Goal: Task Accomplishment & Management: Use online tool/utility

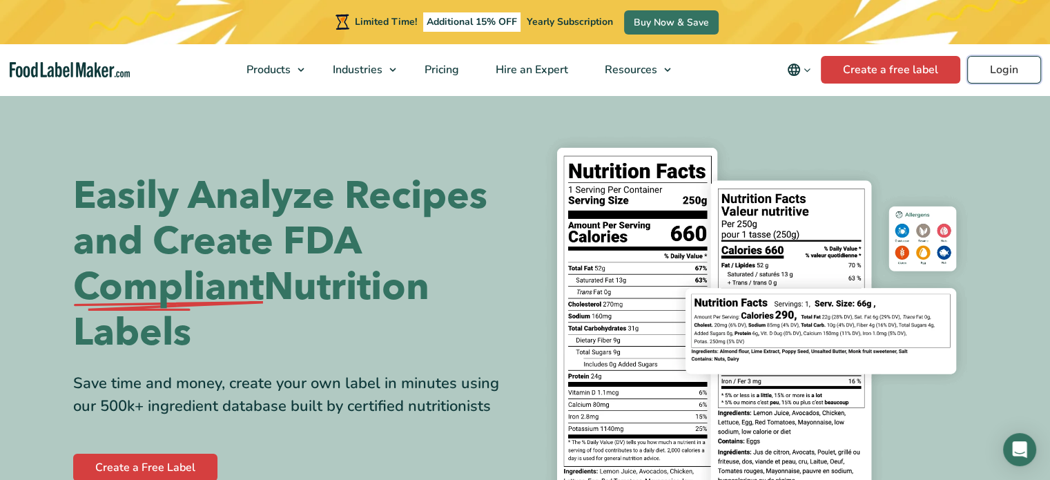
drag, startPoint x: 983, startPoint y: 81, endPoint x: 953, endPoint y: 95, distance: 33.0
click at [982, 81] on link "Login" at bounding box center [1004, 70] width 74 height 28
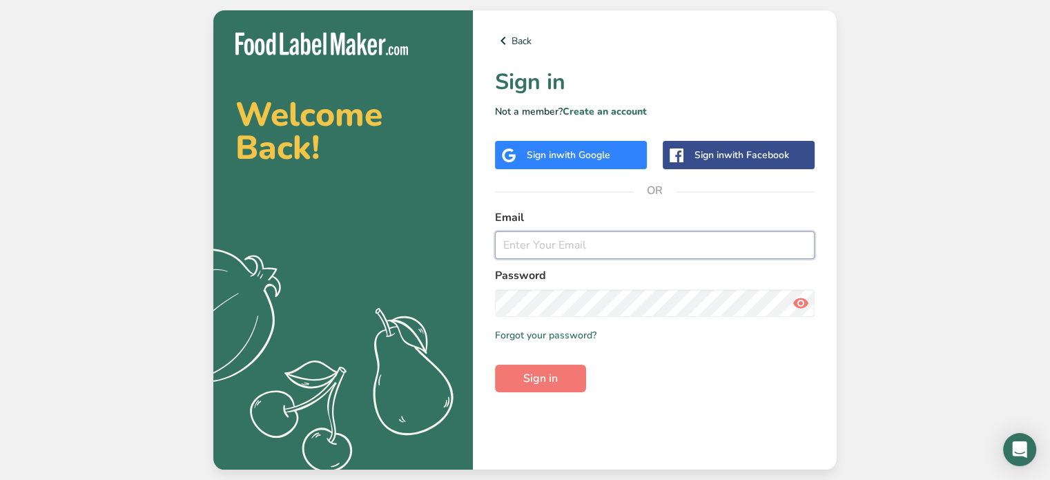
click at [523, 245] on input "email" at bounding box center [655, 245] width 320 height 28
type input "kwerronen@capfoodinc.com"
click at [495, 364] on button "Sign in" at bounding box center [540, 378] width 91 height 28
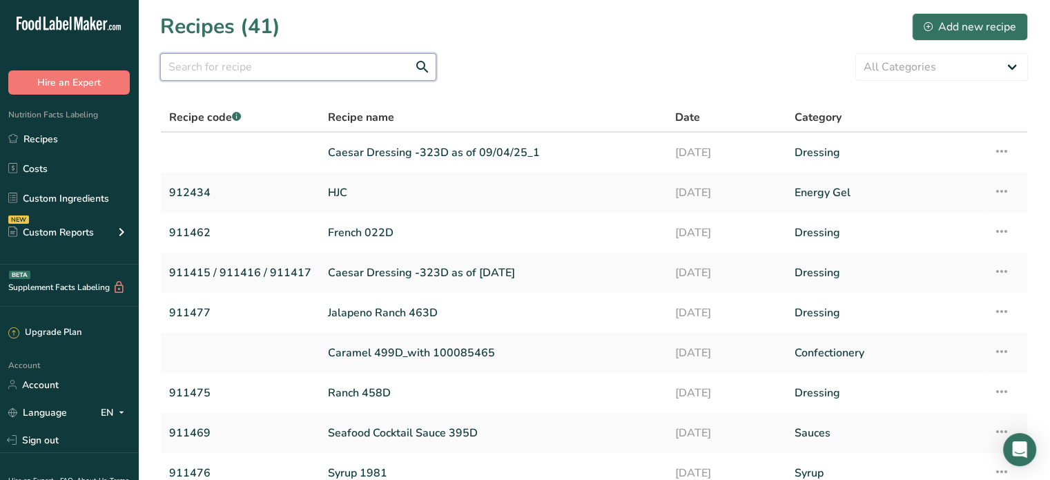
click at [220, 68] on input "text" at bounding box center [298, 67] width 276 height 28
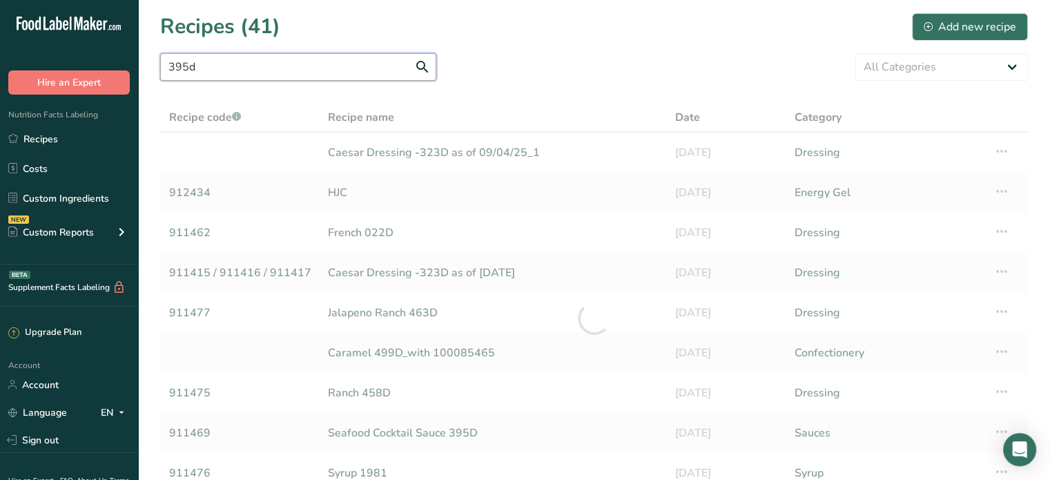
type input "395d"
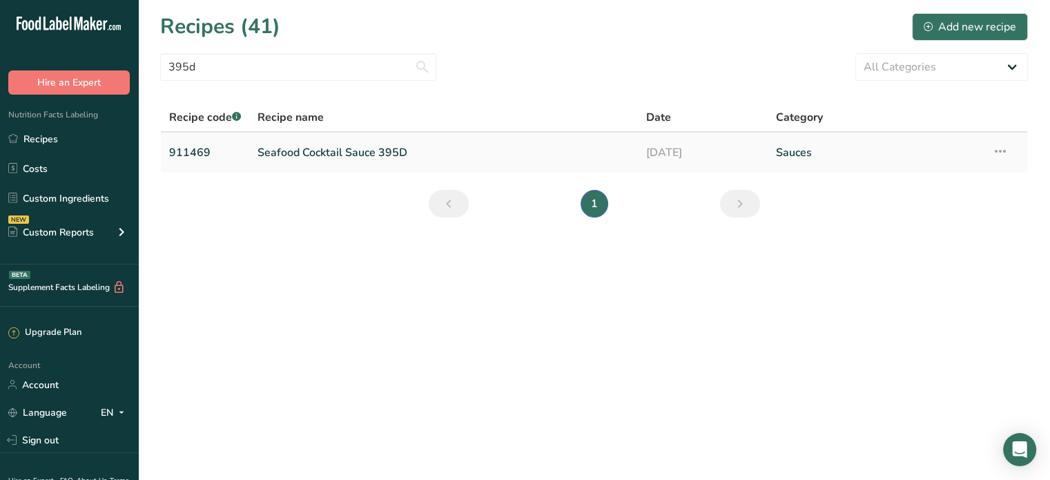
click at [286, 150] on link "Seafood Cocktail Sauce 395D" at bounding box center [443, 152] width 372 height 29
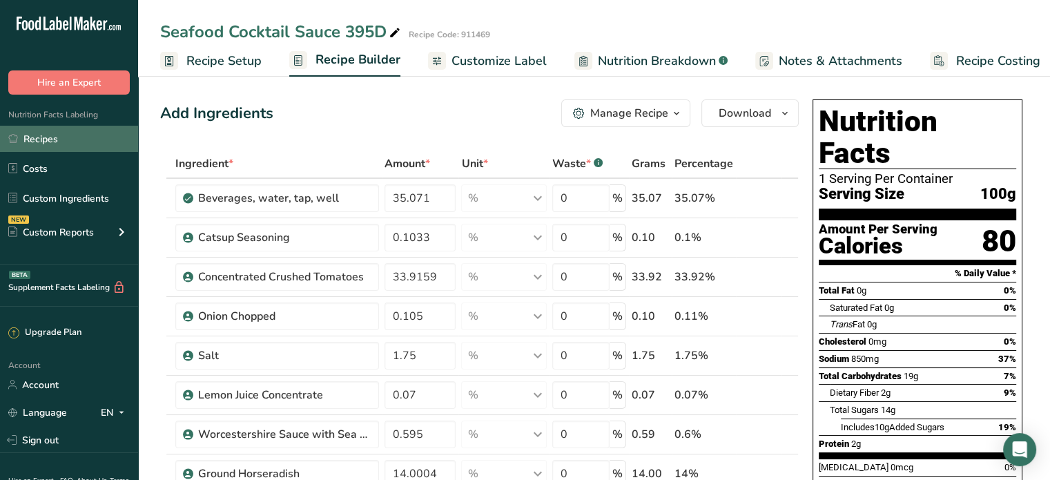
click at [38, 145] on link "Recipes" at bounding box center [69, 139] width 138 height 26
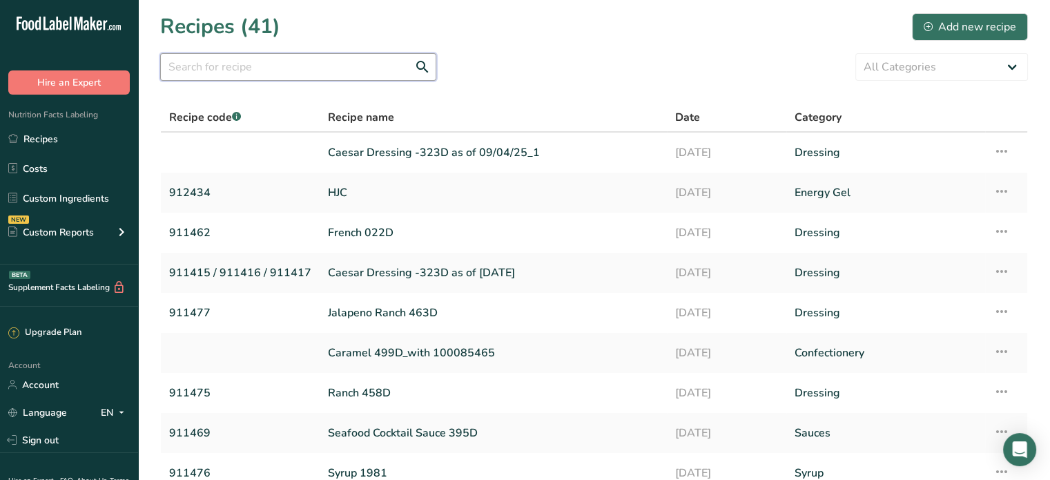
click at [233, 75] on input "text" at bounding box center [298, 67] width 276 height 28
type input "395d"
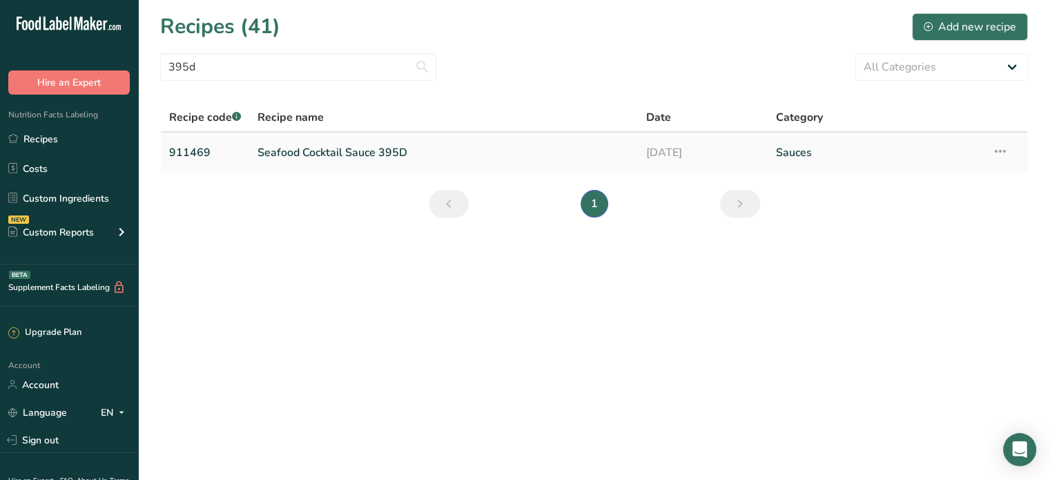
click at [345, 152] on link "Seafood Cocktail Sauce 395D" at bounding box center [443, 152] width 372 height 29
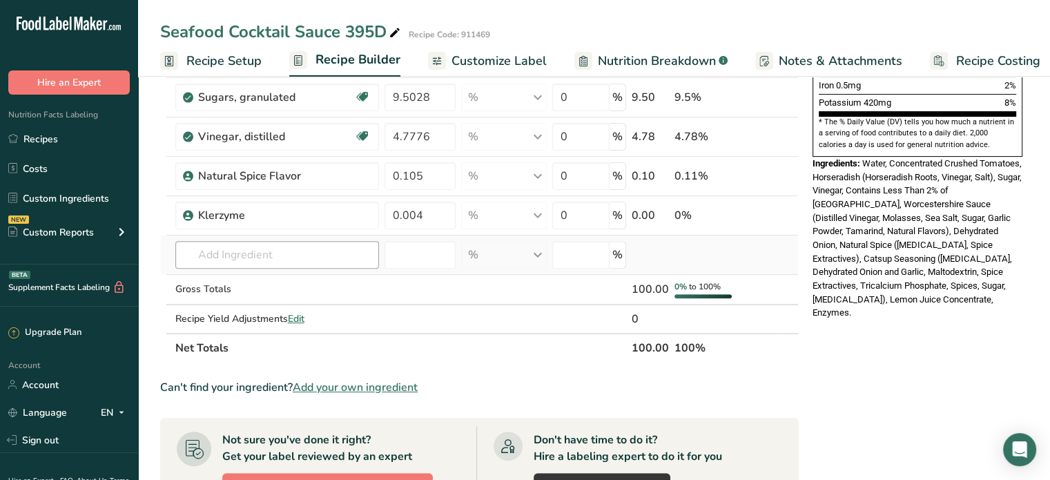
scroll to position [414, 0]
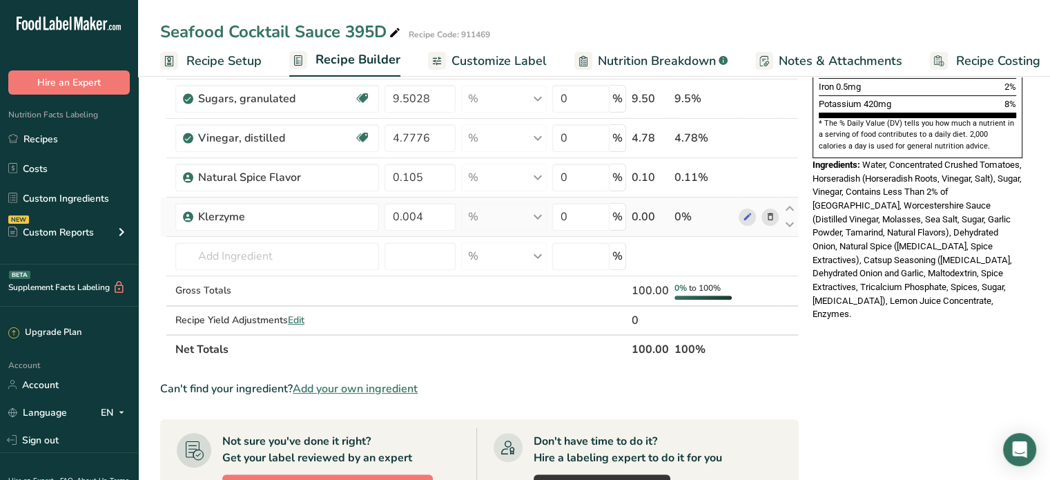
click at [769, 217] on icon at bounding box center [770, 217] width 10 height 14
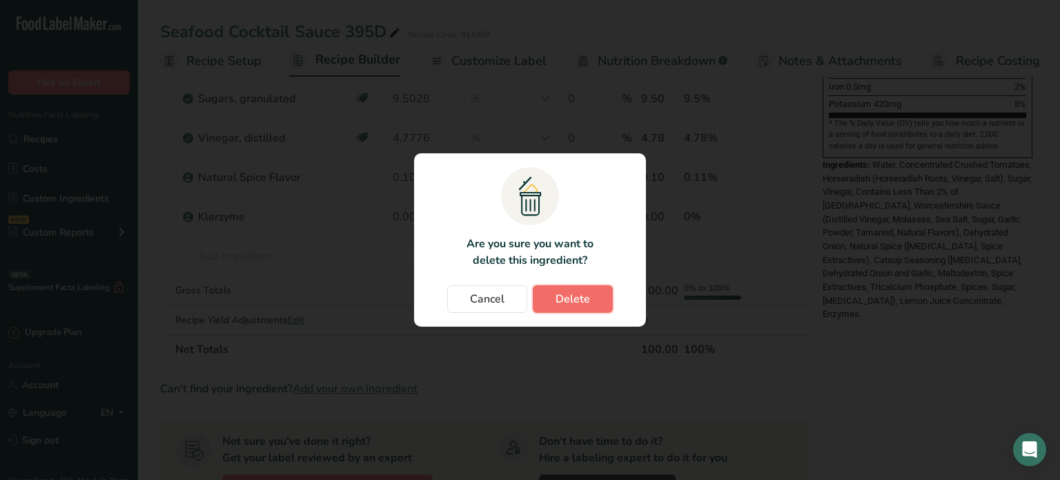
click at [596, 294] on button "Delete" at bounding box center [573, 299] width 80 height 28
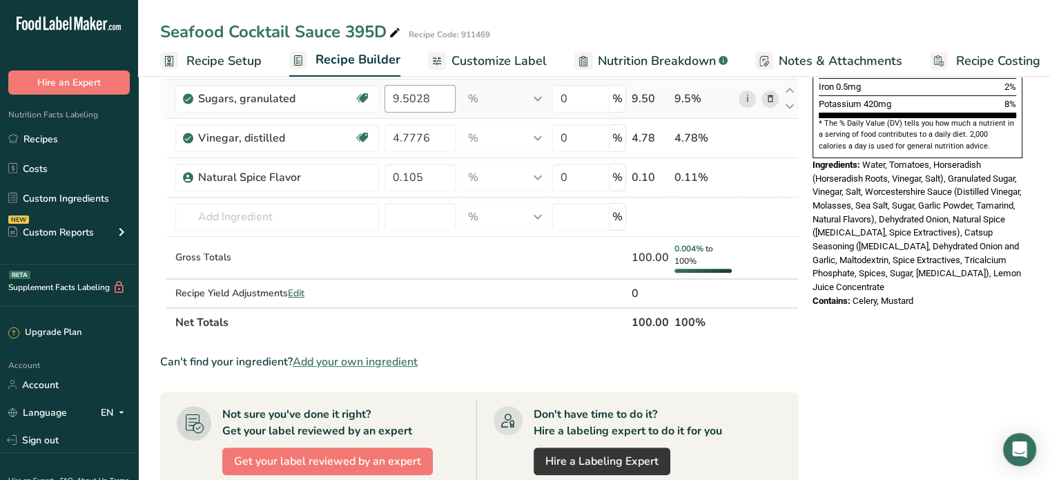
scroll to position [0, 0]
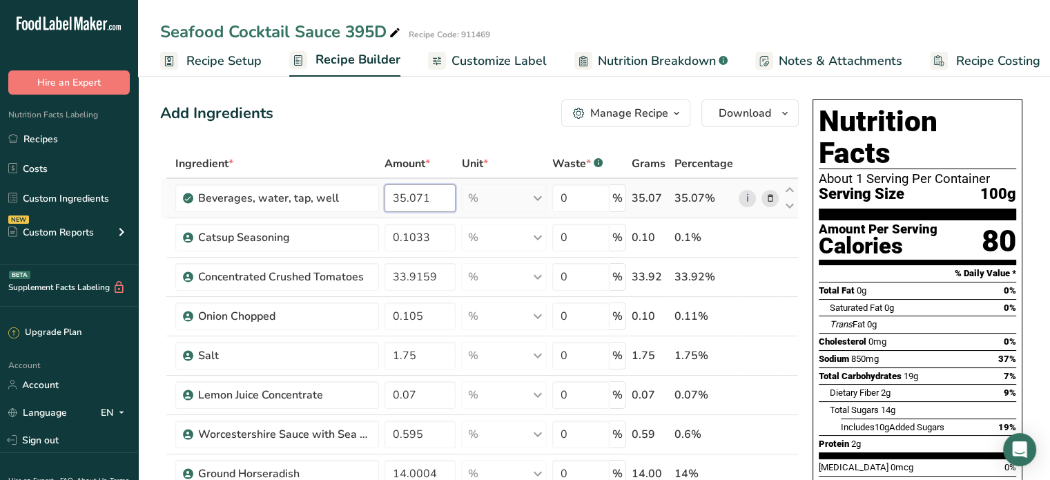
drag, startPoint x: 422, startPoint y: 199, endPoint x: 441, endPoint y: 198, distance: 18.7
click at [441, 198] on input "35.071" at bounding box center [420, 198] width 72 height 28
type input "35.075"
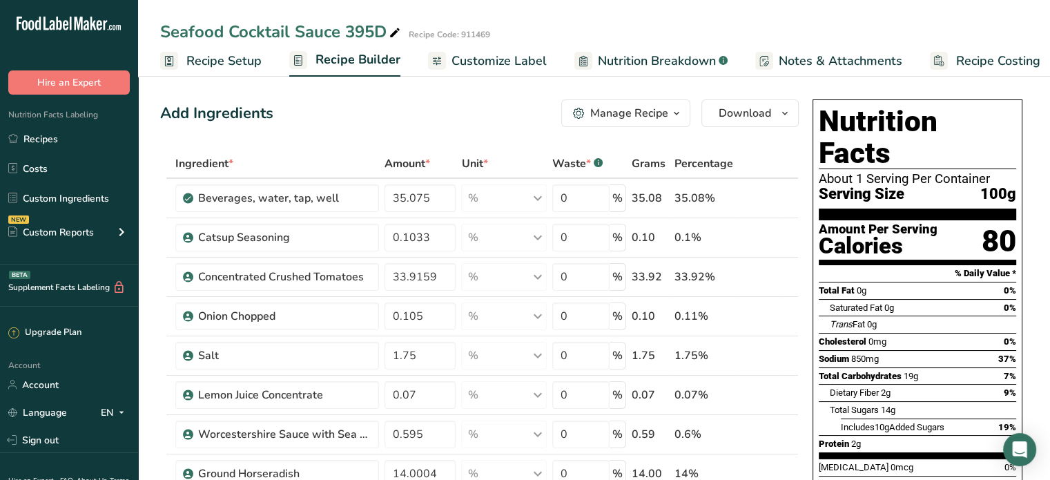
click at [505, 63] on span "Customize Label" at bounding box center [498, 61] width 95 height 19
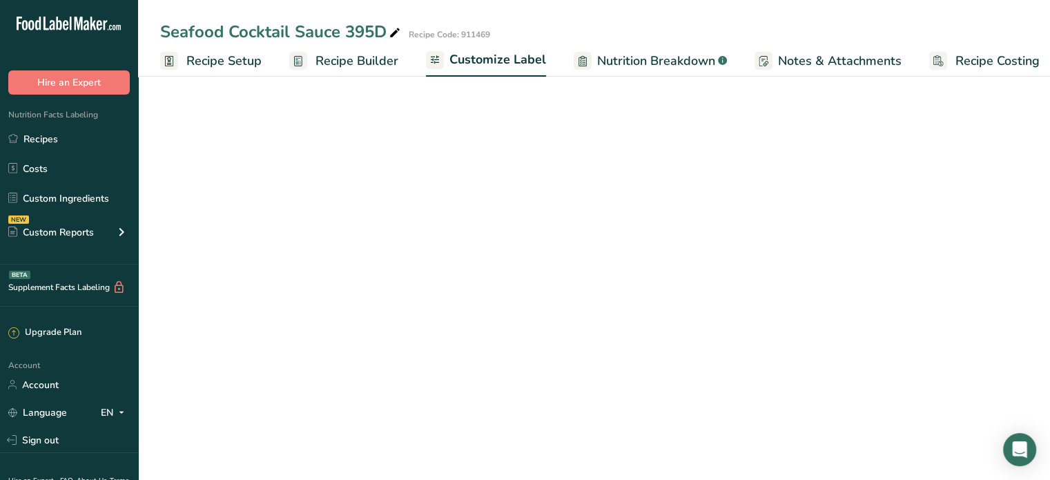
scroll to position [0, 12]
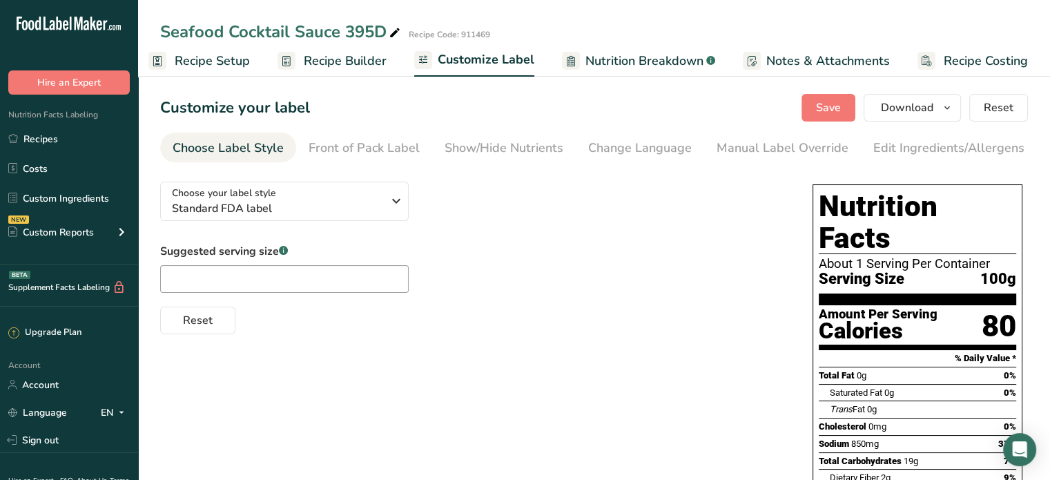
click at [899, 129] on section "Customize your label Save Download Choose what to show on your downloaded label…" at bounding box center [594, 457] width 912 height 770
drag, startPoint x: 900, startPoint y: 139, endPoint x: 842, endPoint y: 150, distance: 58.9
click at [900, 140] on div "Edit Ingredients/Allergens List" at bounding box center [960, 148] width 175 height 19
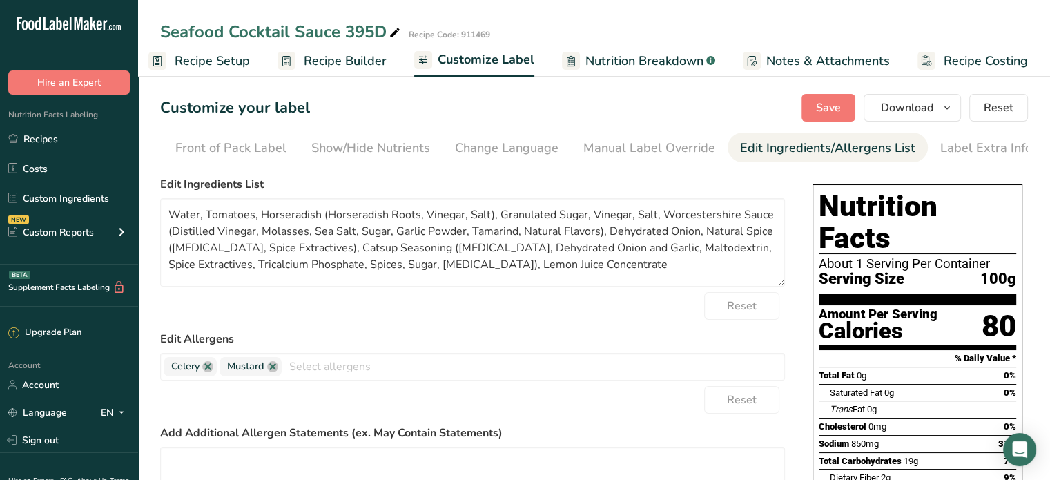
scroll to position [0, 135]
click at [207, 219] on textarea "Water, Tomatoes, Horseradish (Horseradish Roots, Vinegar, Salt), Granulated Sug…" at bounding box center [472, 242] width 625 height 88
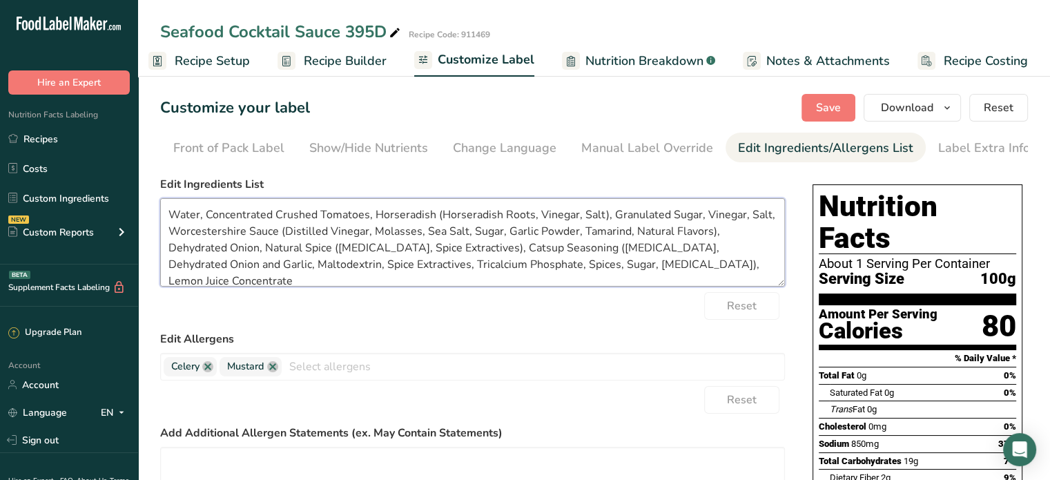
drag, startPoint x: 663, startPoint y: 214, endPoint x: 611, endPoint y: 211, distance: 52.5
click at [611, 211] on textarea "Water, Concentrated Crushed Tomatoes, Horseradish (Horseradish Roots, Vinegar, …" at bounding box center [472, 242] width 625 height 88
drag, startPoint x: 684, startPoint y: 217, endPoint x: 691, endPoint y: 213, distance: 8.4
click at [685, 217] on textarea "Water, Concentrated Crushed Tomatoes, Horseradish (Horseradish Roots, Vinegar, …" at bounding box center [472, 242] width 625 height 88
click at [247, 284] on textarea "Water, Concentrated Crushed Tomatoes, Horseradish (Horseradish Roots, Vinegar, …" at bounding box center [472, 242] width 625 height 88
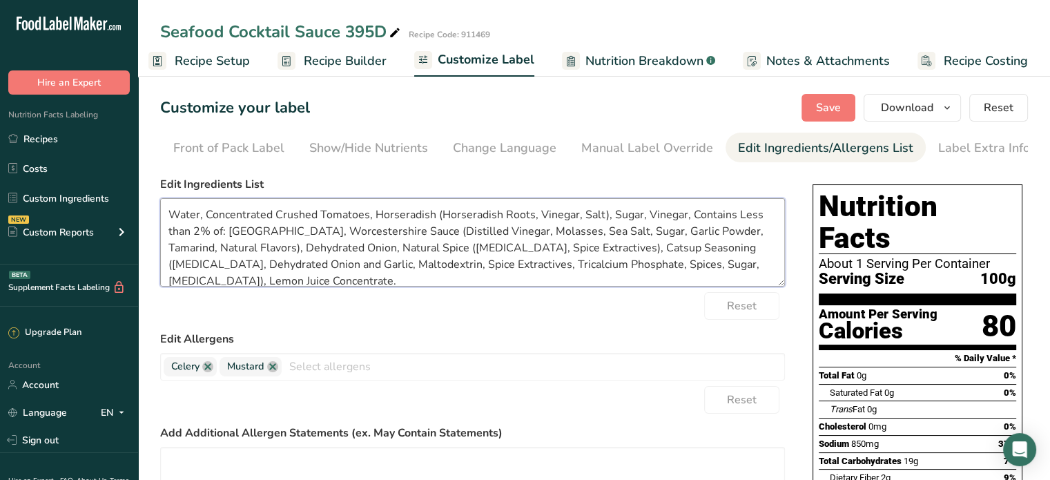
scroll to position [2, 0]
type textarea "Water, Concentrated Crushed Tomatoes, Horseradish (Horseradish Roots, Vinegar, …"
click at [275, 375] on span "Mustard" at bounding box center [250, 366] width 62 height 19
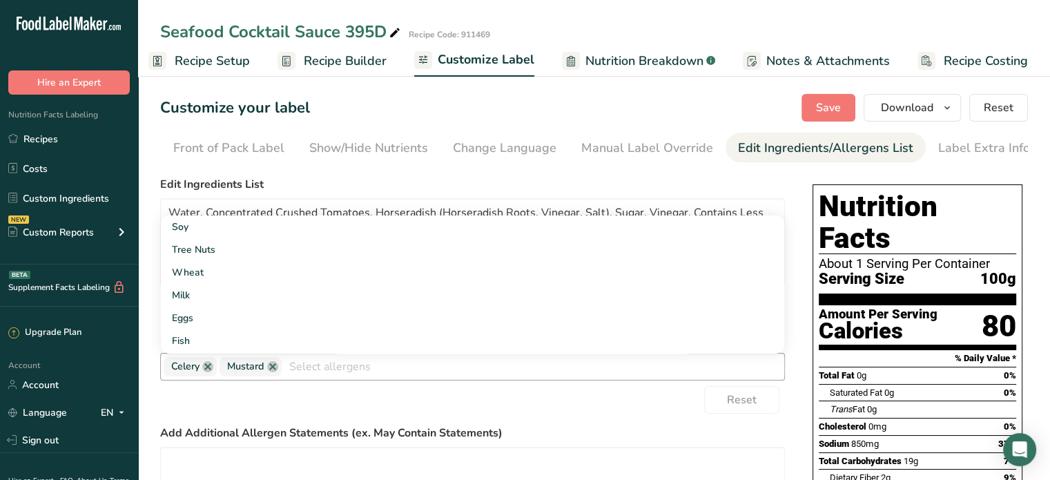
drag, startPoint x: 271, startPoint y: 371, endPoint x: 252, endPoint y: 371, distance: 18.6
click at [270, 371] on link at bounding box center [272, 366] width 11 height 11
click at [213, 371] on link at bounding box center [207, 366] width 11 height 11
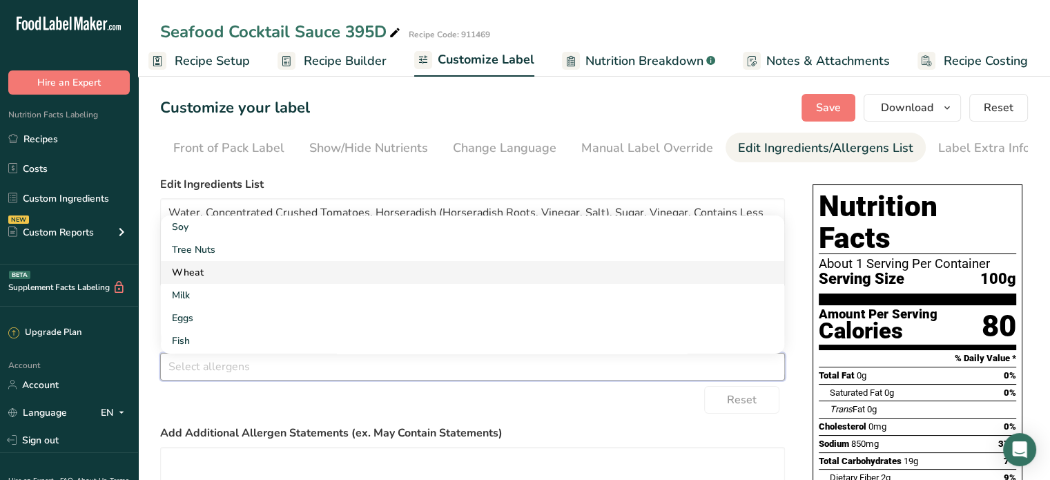
click at [489, 270] on link "Wheat" at bounding box center [472, 272] width 623 height 23
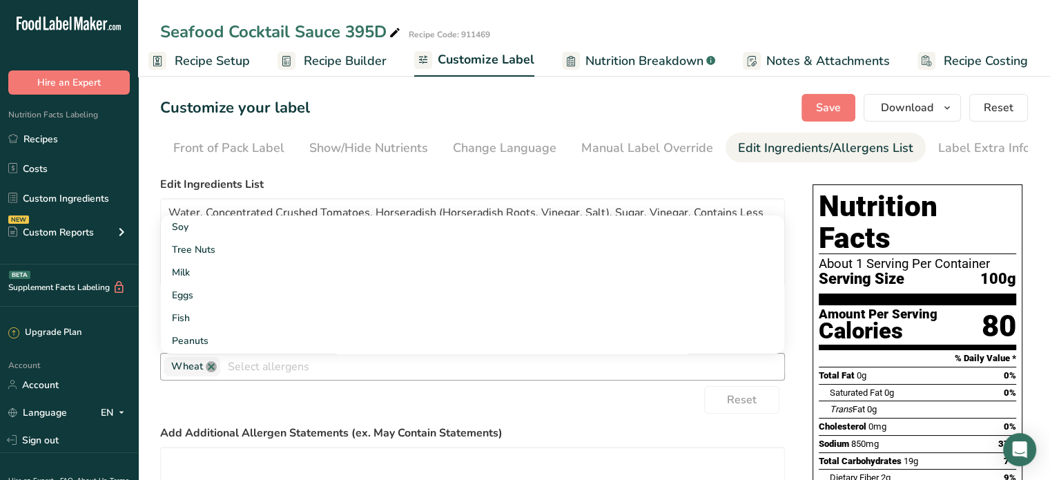
click at [210, 372] on link at bounding box center [211, 366] width 11 height 11
click at [628, 419] on form "Edit Ingredients List Water, Concentrated Crushed Tomatoes, Horseradish (Horser…" at bounding box center [472, 396] width 625 height 441
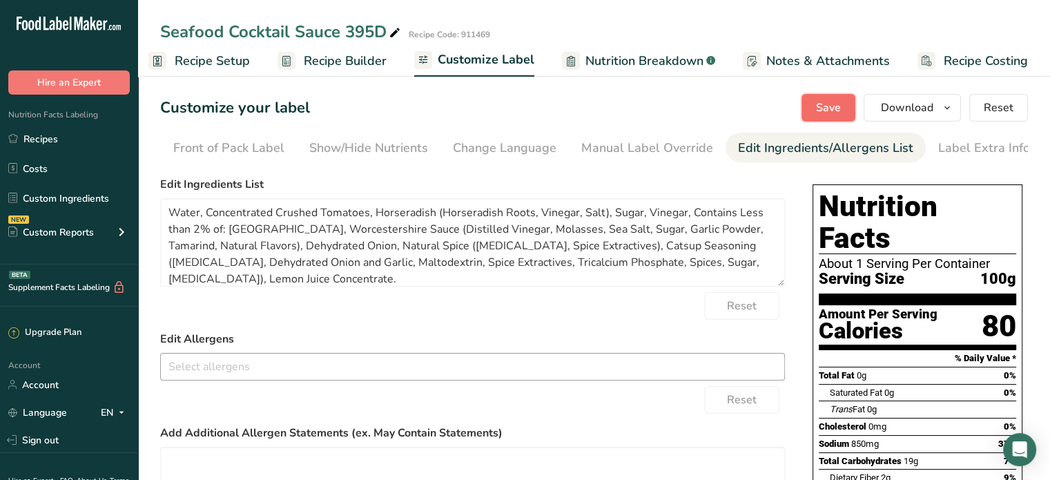
click at [838, 114] on span "Save" at bounding box center [828, 107] width 25 height 17
click at [952, 109] on icon "button" at bounding box center [946, 107] width 11 height 17
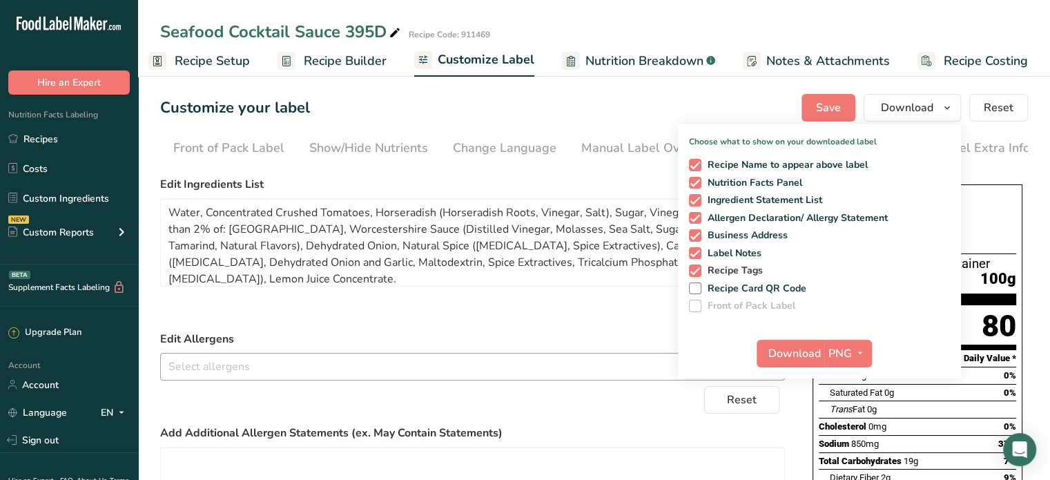
click at [729, 270] on span "Recipe Tags" at bounding box center [732, 270] width 62 height 12
click at [698, 270] on input "Recipe Tags" at bounding box center [693, 270] width 9 height 9
checkbox input "false"
click at [729, 251] on span "Label Notes" at bounding box center [731, 253] width 61 height 12
click at [698, 251] on input "Label Notes" at bounding box center [693, 252] width 9 height 9
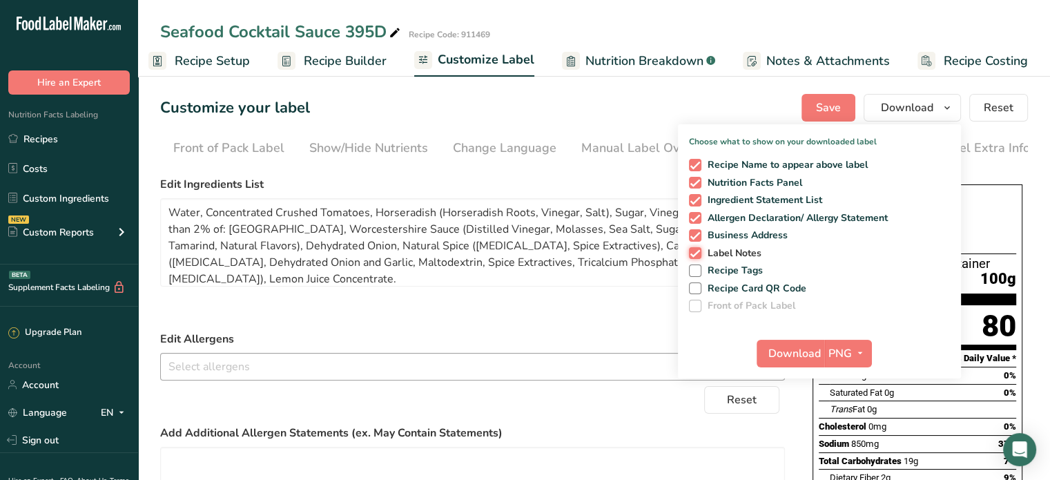
checkbox input "false"
click at [740, 237] on span "Business Address" at bounding box center [744, 235] width 87 height 12
click at [698, 237] on input "Business Address" at bounding box center [693, 234] width 9 height 9
checkbox input "false"
click at [852, 355] on span "button" at bounding box center [860, 353] width 17 height 17
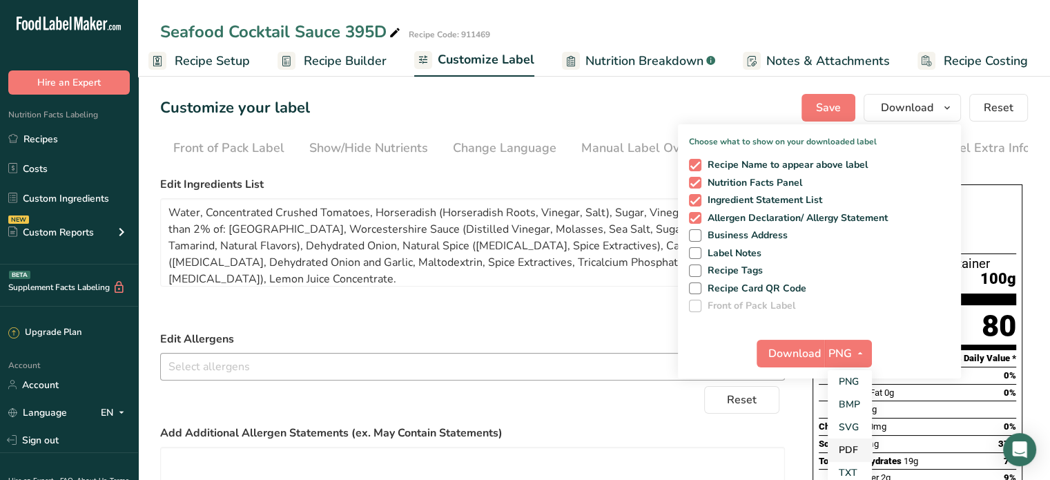
click at [853, 440] on link "PDF" at bounding box center [849, 449] width 44 height 23
drag, startPoint x: 787, startPoint y: 333, endPoint x: 791, endPoint y: 342, distance: 9.0
click at [787, 334] on div "Download PDF PNG BMP SVG PDF TXT" at bounding box center [819, 356] width 283 height 44
click at [792, 349] on span "Download" at bounding box center [795, 353] width 52 height 17
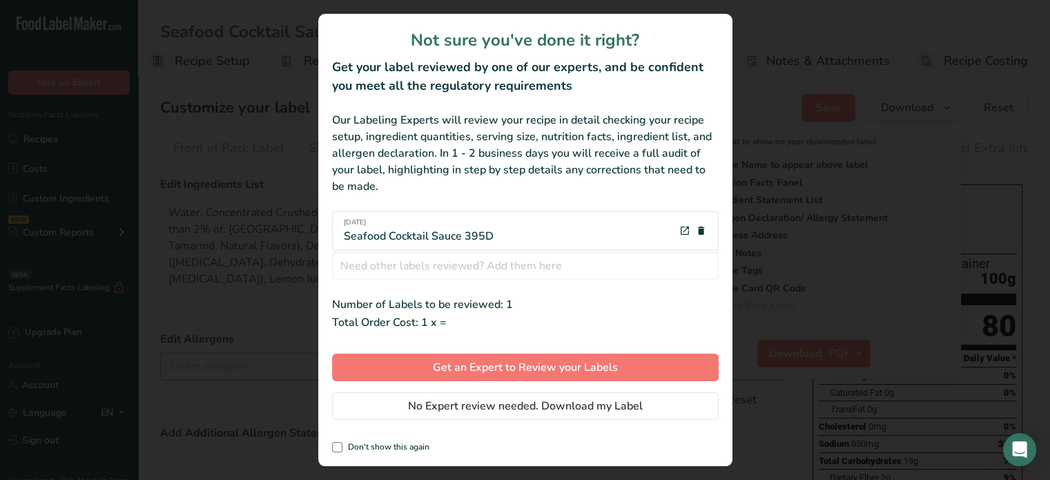
scroll to position [0, 1]
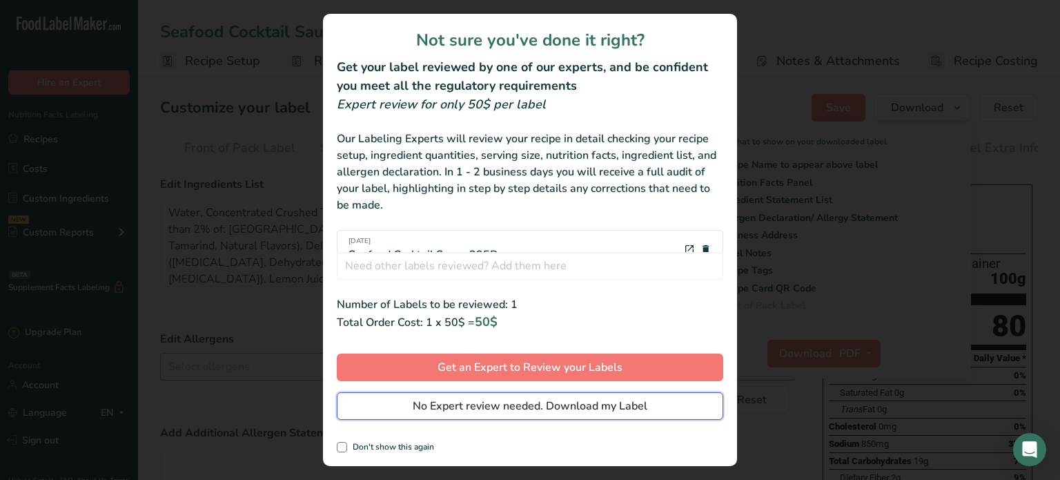
click at [388, 405] on button "No Expert review needed. Download my Label" at bounding box center [530, 406] width 386 height 28
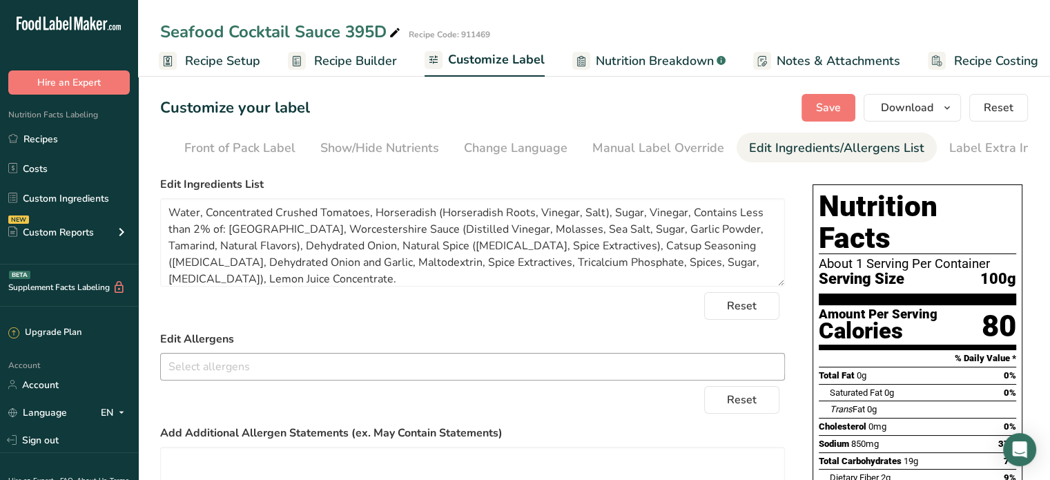
click at [698, 61] on span "Nutrition Breakdown" at bounding box center [655, 61] width 118 height 19
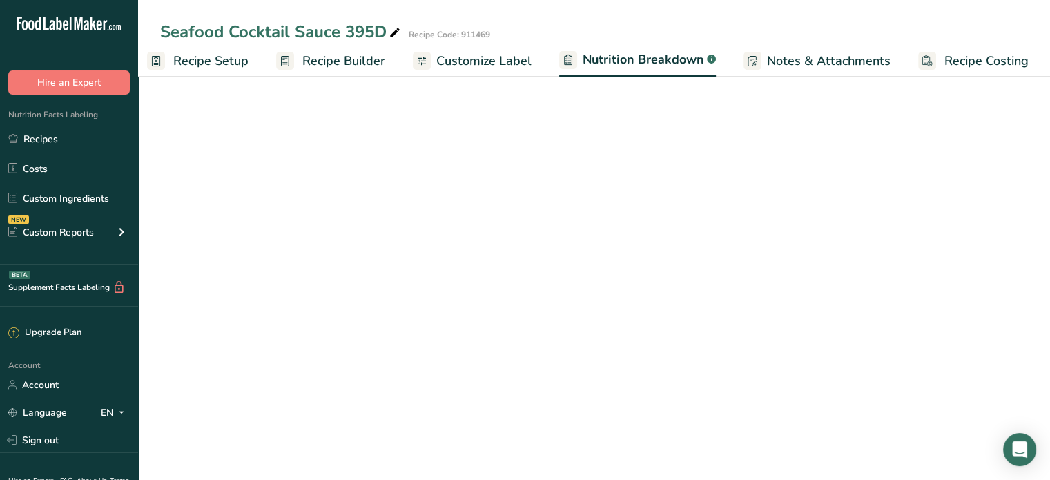
select select "Calories"
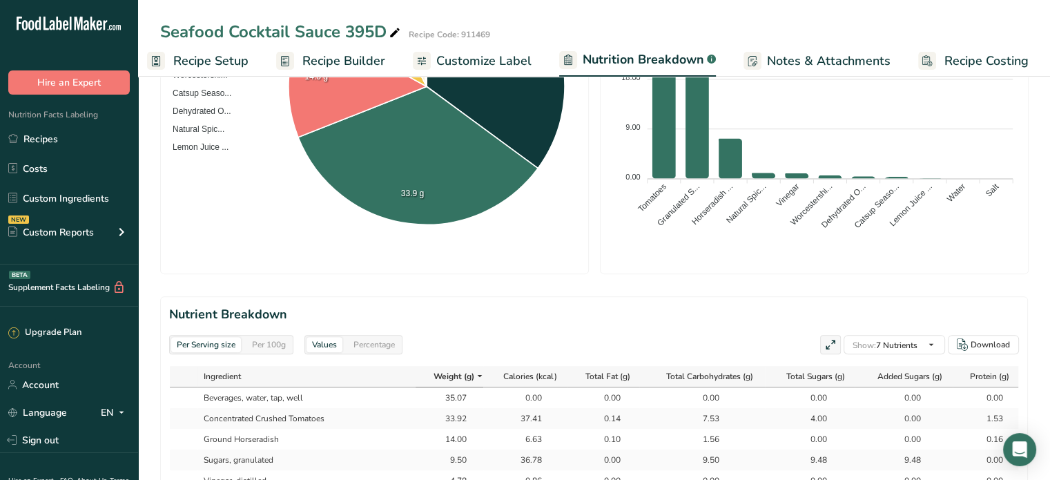
scroll to position [414, 0]
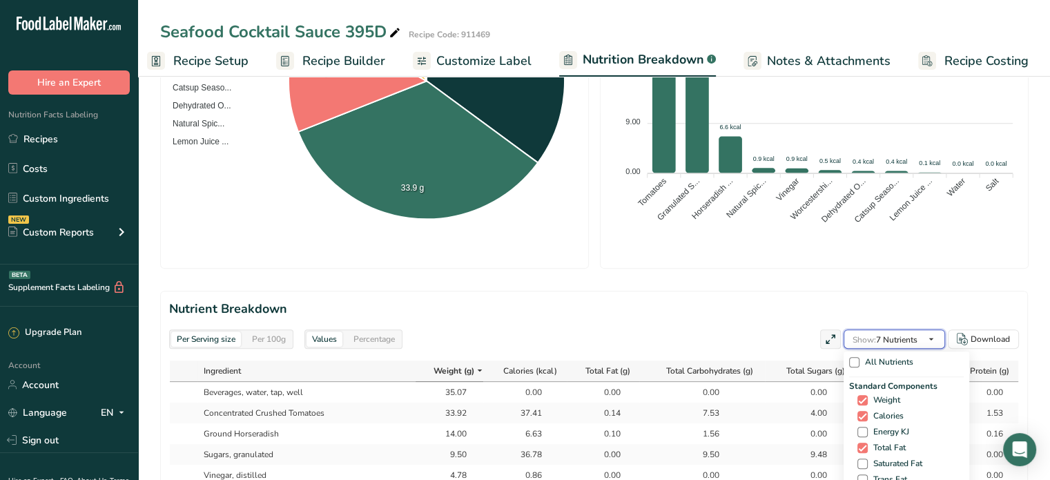
click at [930, 339] on icon "button" at bounding box center [930, 339] width 11 height 17
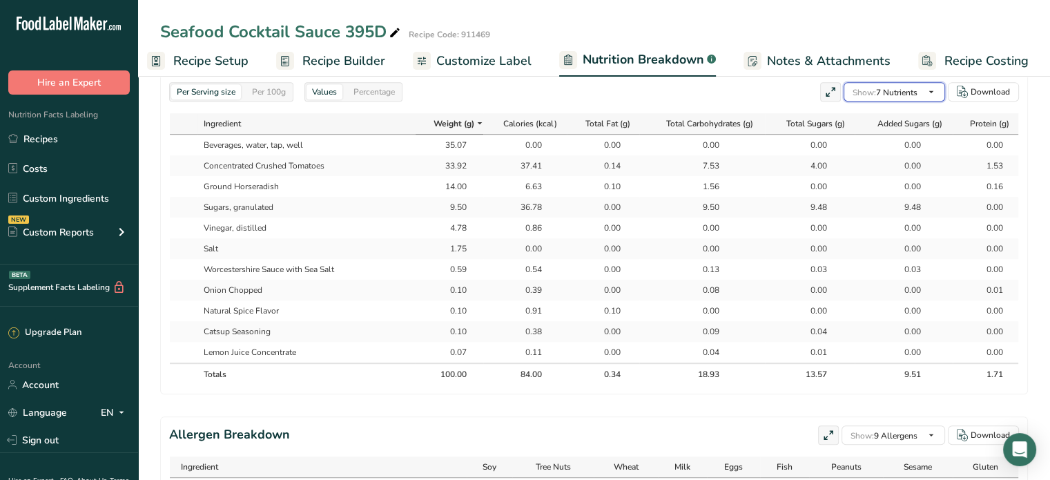
scroll to position [552, 0]
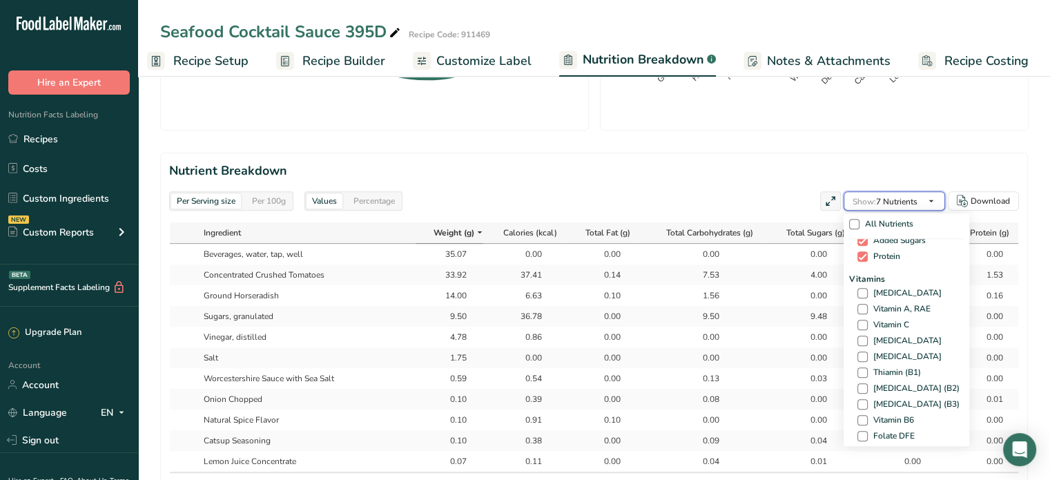
click at [908, 196] on span "Show: 7 Nutrients" at bounding box center [884, 201] width 65 height 11
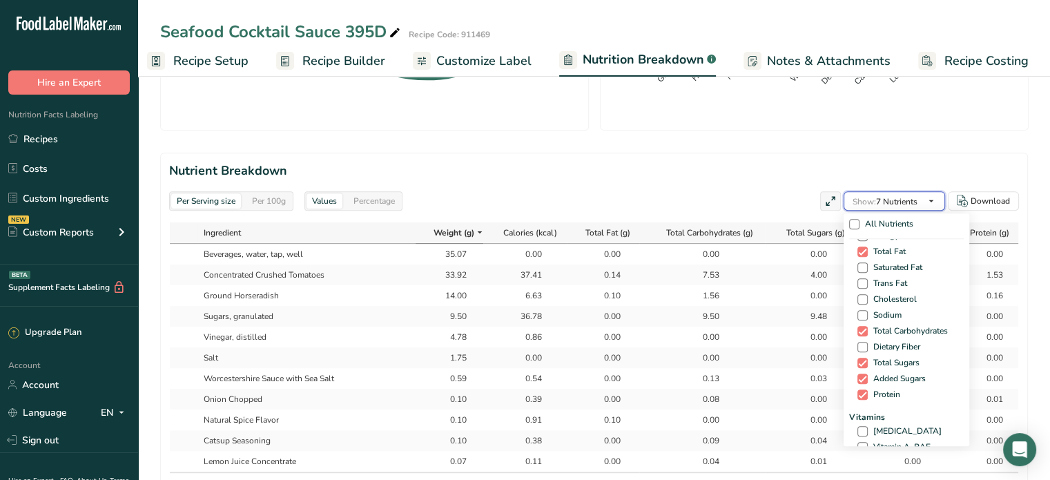
scroll to position [0, 0]
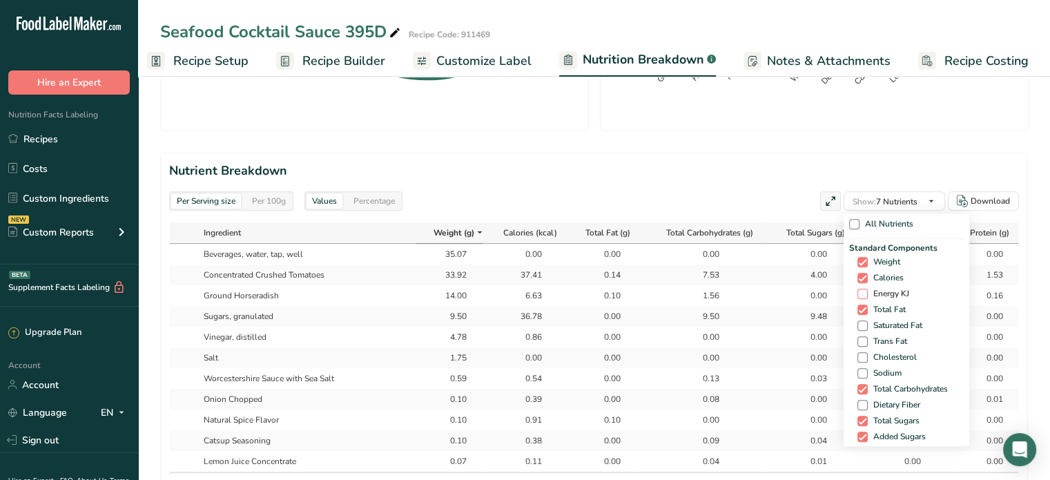
click at [886, 288] on span "Energy KJ" at bounding box center [887, 293] width 41 height 10
click at [866, 289] on input "Energy KJ" at bounding box center [861, 293] width 9 height 9
checkbox input "true"
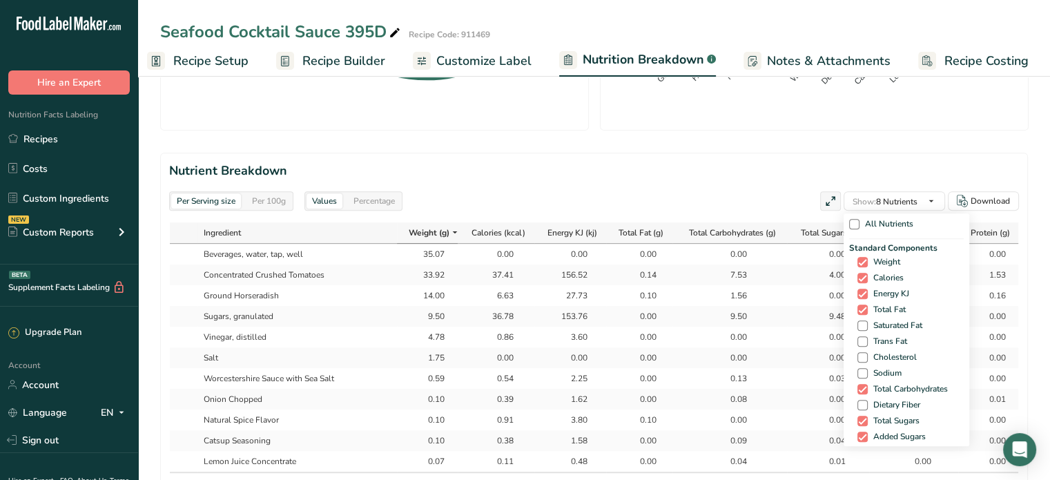
click at [881, 331] on div "Standard Components Weight Calories Energy KJ Total Fat Saturated Fat Trans Fat…" at bounding box center [906, 351] width 115 height 219
click at [884, 325] on span "Saturated Fat" at bounding box center [894, 325] width 55 height 10
click at [866, 325] on input "Saturated Fat" at bounding box center [861, 325] width 9 height 9
checkbox input "true"
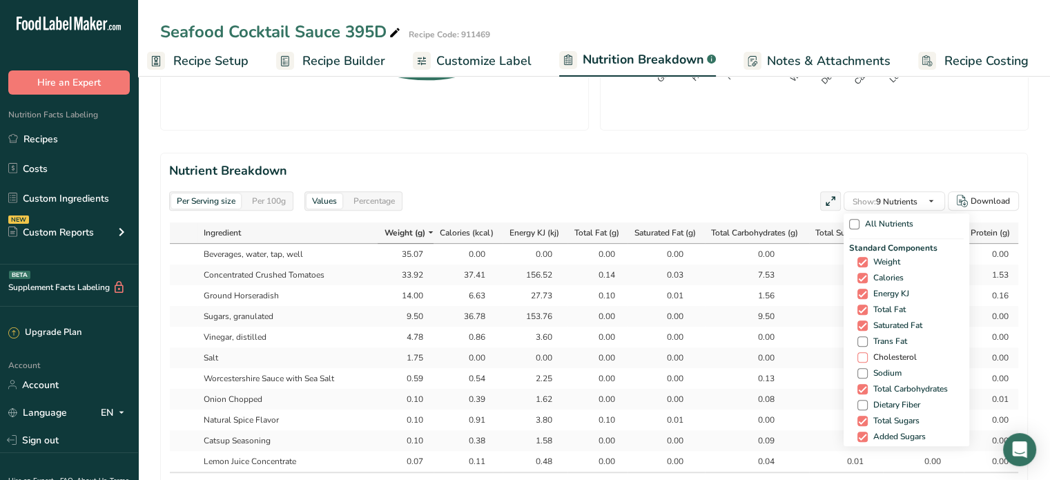
drag, startPoint x: 878, startPoint y: 342, endPoint x: 876, endPoint y: 354, distance: 11.8
click at [878, 344] on span "Trans Fat" at bounding box center [886, 341] width 39 height 10
click at [866, 344] on input "Trans Fat" at bounding box center [861, 341] width 9 height 9
checkbox input "true"
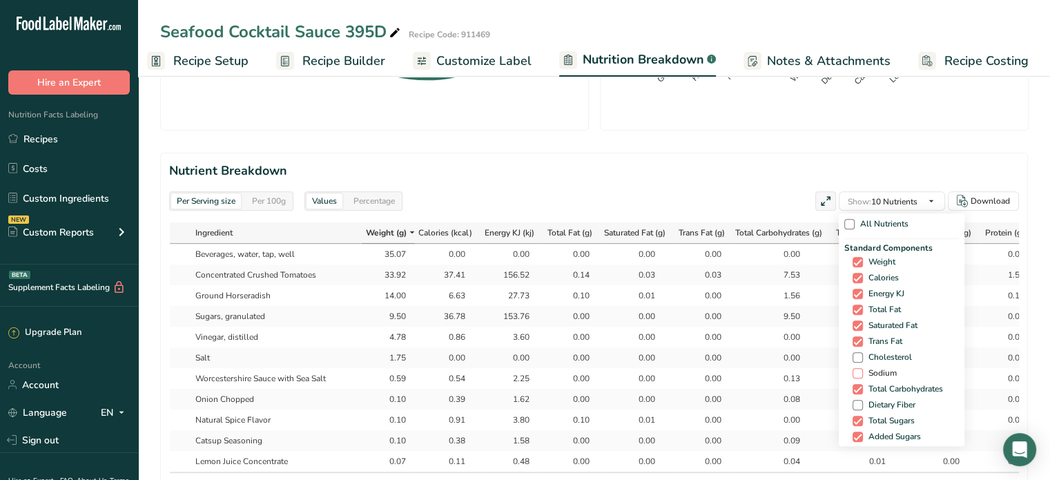
drag, startPoint x: 876, startPoint y: 355, endPoint x: 874, endPoint y: 366, distance: 11.4
click at [876, 356] on span "Cholesterol" at bounding box center [887, 357] width 49 height 10
click at [861, 356] on input "Cholesterol" at bounding box center [856, 357] width 9 height 9
checkbox input "true"
drag, startPoint x: 872, startPoint y: 372, endPoint x: 872, endPoint y: 386, distance: 14.5
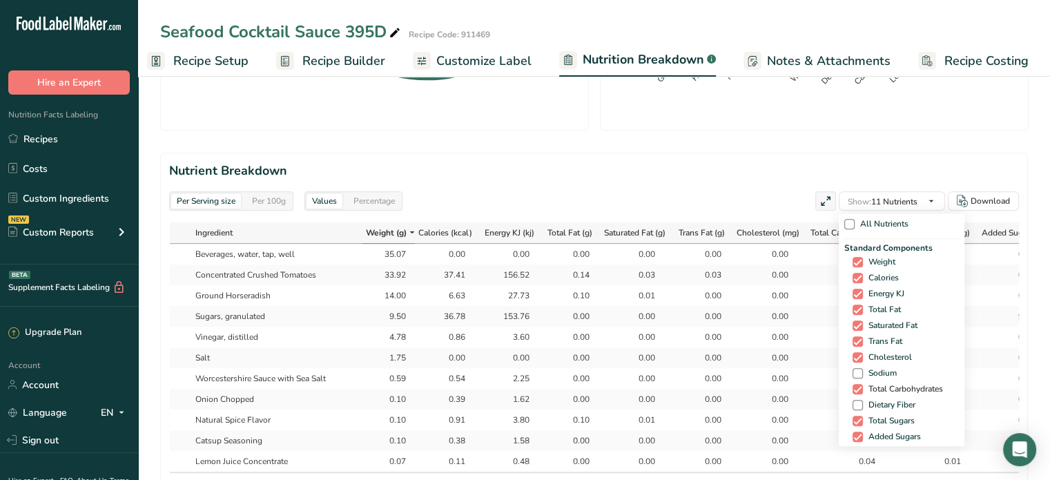
click at [872, 373] on span "Sodium" at bounding box center [880, 373] width 34 height 10
click at [861, 373] on input "Sodium" at bounding box center [856, 373] width 9 height 9
checkbox input "true"
click at [876, 402] on span "Dietary Fiber" at bounding box center [889, 405] width 52 height 10
click at [861, 402] on input "Dietary Fiber" at bounding box center [856, 404] width 9 height 9
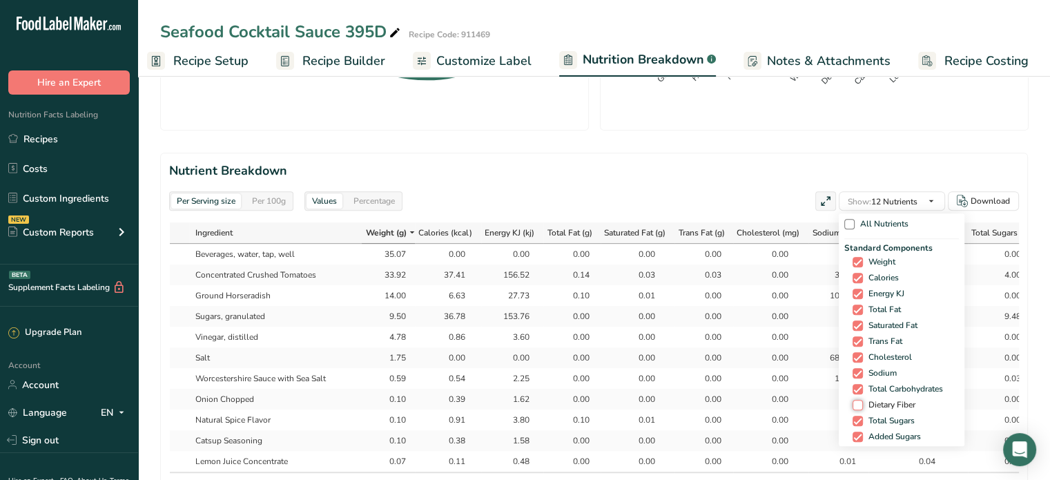
checkbox input "true"
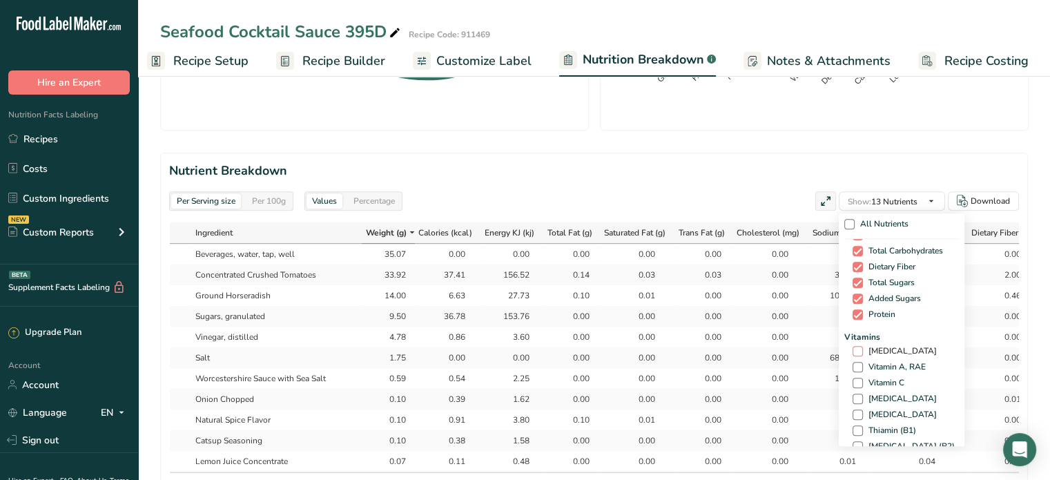
click at [872, 352] on span "Vitamin D" at bounding box center [900, 351] width 74 height 10
click at [861, 352] on input "Vitamin D" at bounding box center [856, 350] width 9 height 9
checkbox input "true"
click at [875, 363] on span "Vitamin A, RAE" at bounding box center [894, 367] width 63 height 10
click at [861, 363] on input "Vitamin A, RAE" at bounding box center [856, 366] width 9 height 9
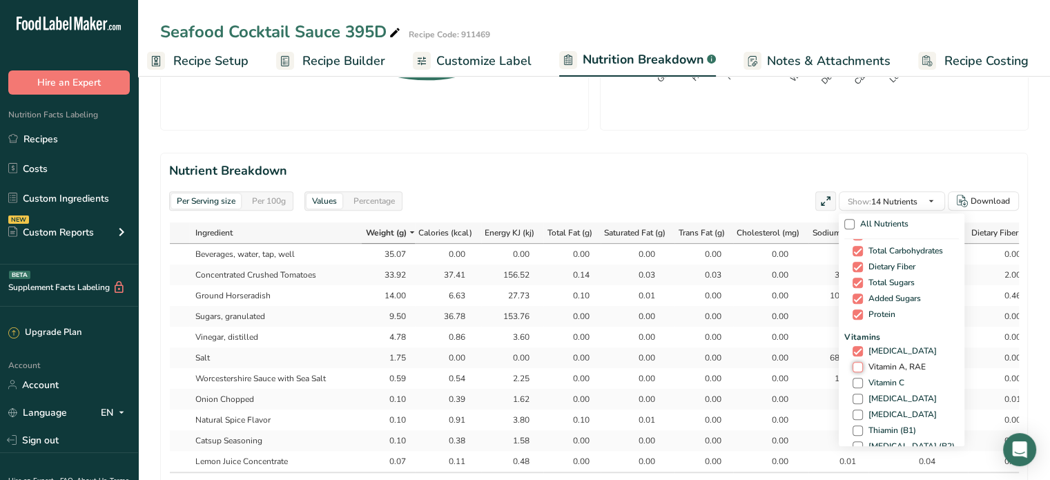
checkbox input "true"
click at [877, 380] on span "Vitamin C" at bounding box center [883, 382] width 41 height 10
click at [861, 380] on input "Vitamin C" at bounding box center [856, 382] width 9 height 9
checkbox input "true"
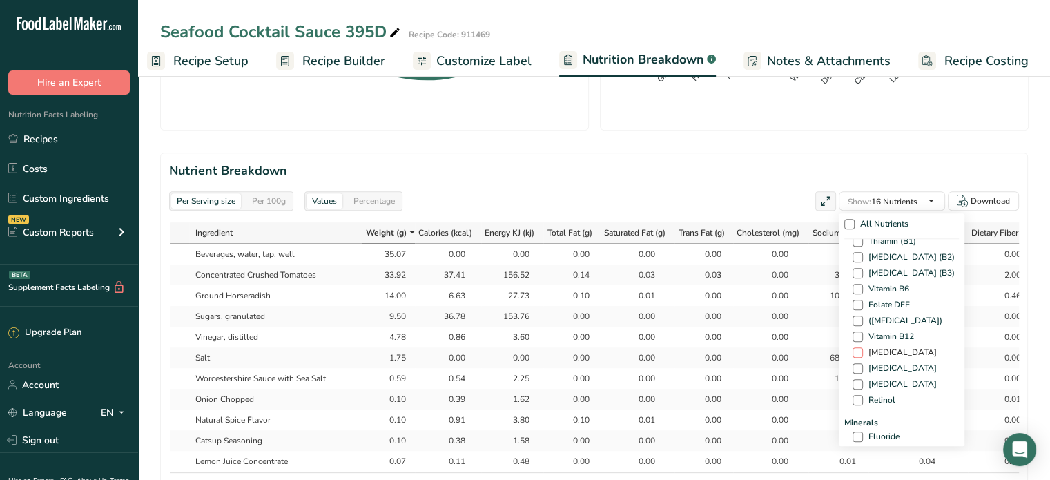
scroll to position [414, 0]
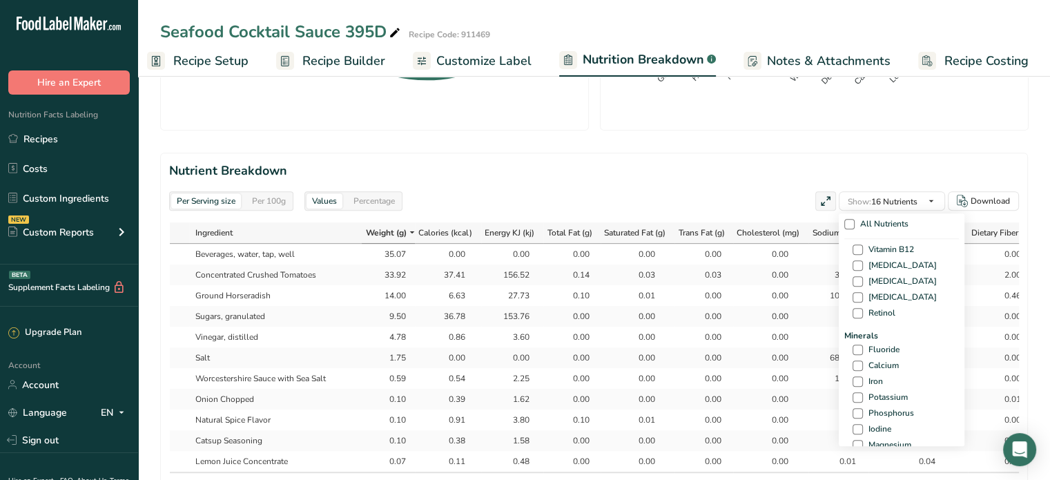
click at [876, 372] on div "Minerals Fluoride Calcium Iron Potassium Phosphorus Iodine Magnesium Zinc Selen…" at bounding box center [901, 446] width 115 height 235
click at [873, 369] on span "Calcium" at bounding box center [881, 365] width 36 height 10
click at [861, 369] on input "Calcium" at bounding box center [856, 365] width 9 height 9
checkbox input "true"
drag, startPoint x: 870, startPoint y: 383, endPoint x: 872, endPoint y: 393, distance: 9.9
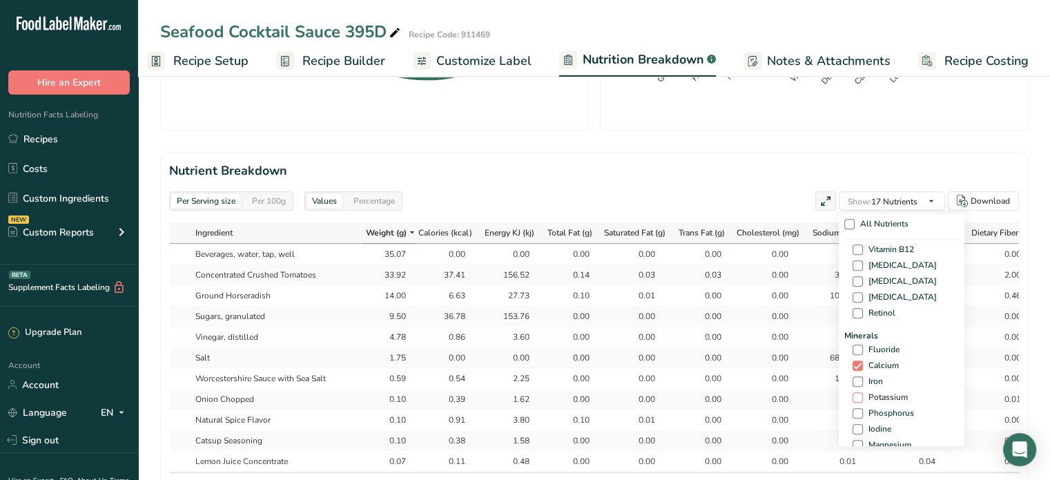
click at [870, 383] on span "Iron" at bounding box center [873, 381] width 20 height 10
click at [861, 383] on input "Iron" at bounding box center [856, 381] width 9 height 9
checkbox input "true"
click at [874, 399] on span "Potassium" at bounding box center [885, 397] width 45 height 10
click at [861, 399] on input "Potassium" at bounding box center [856, 397] width 9 height 9
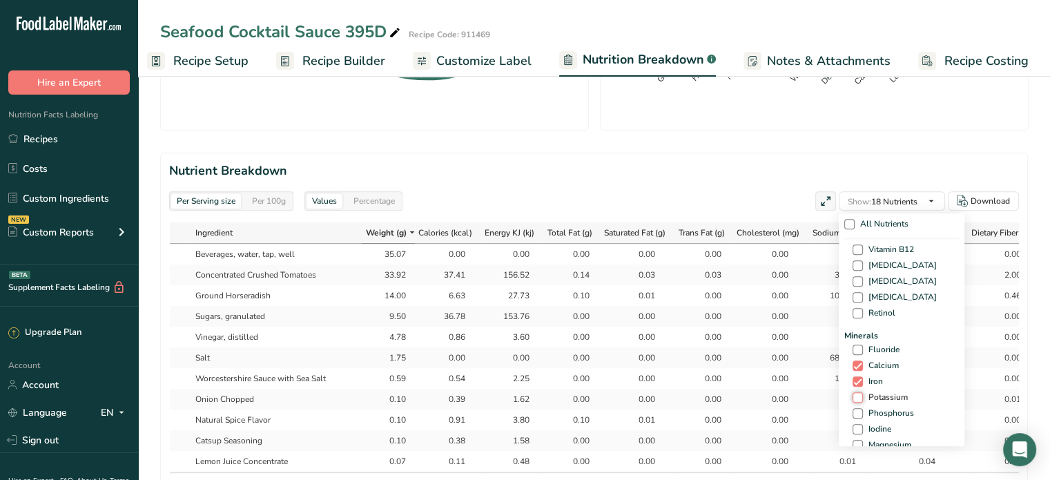
checkbox input "true"
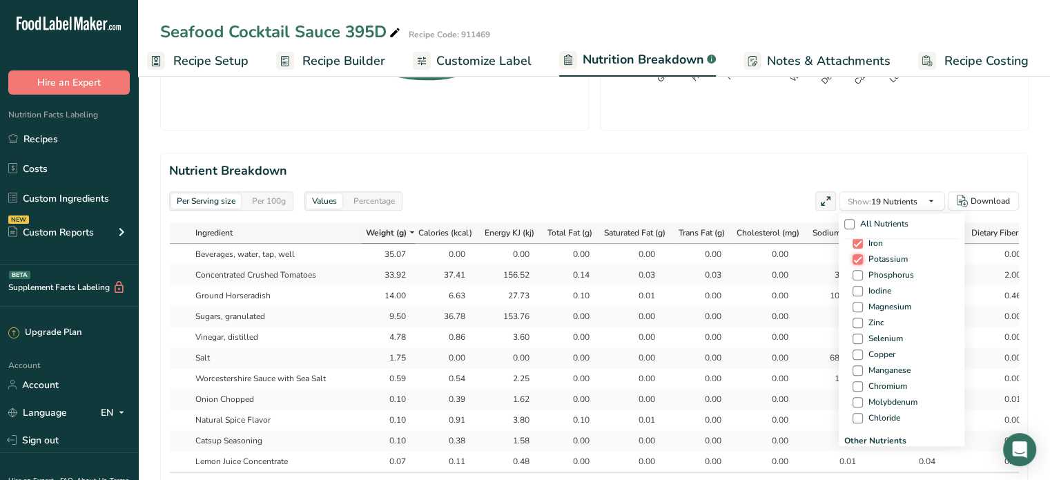
scroll to position [690, 0]
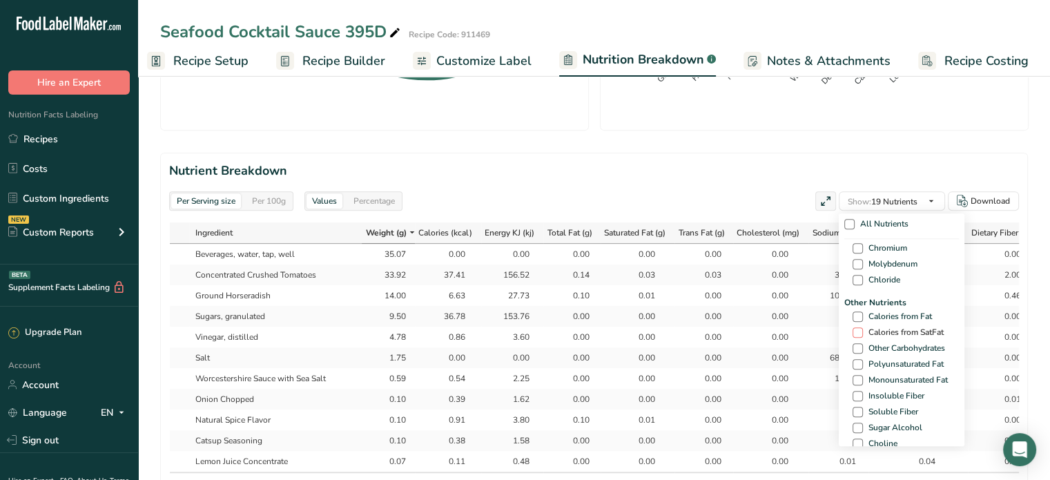
drag, startPoint x: 878, startPoint y: 312, endPoint x: 875, endPoint y: 326, distance: 14.8
click at [878, 313] on span "Calories from Fat" at bounding box center [897, 316] width 69 height 10
click at [861, 313] on input "Calories from Fat" at bounding box center [856, 316] width 9 height 9
checkbox input "true"
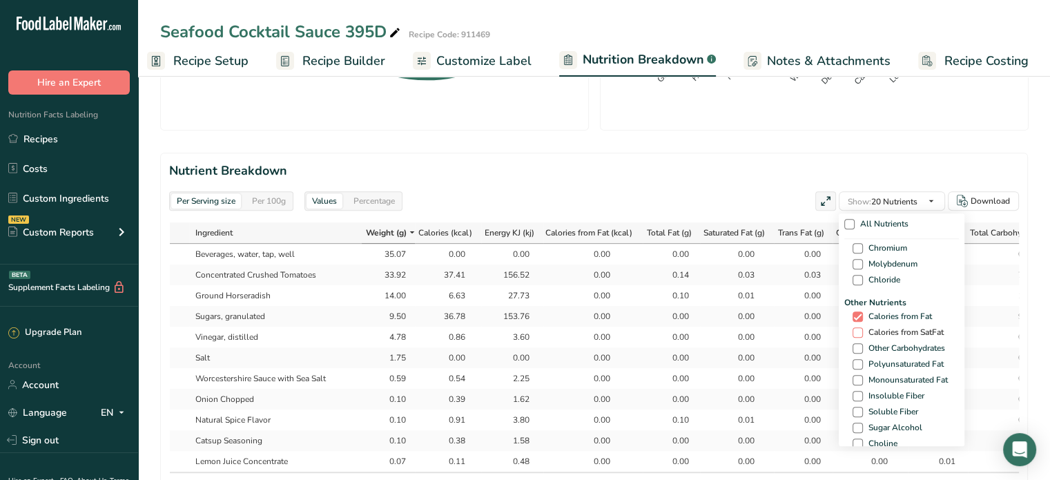
click at [875, 328] on span "Calories from SatFat" at bounding box center [903, 332] width 81 height 10
click at [861, 328] on input "Calories from SatFat" at bounding box center [856, 332] width 9 height 9
checkbox input "true"
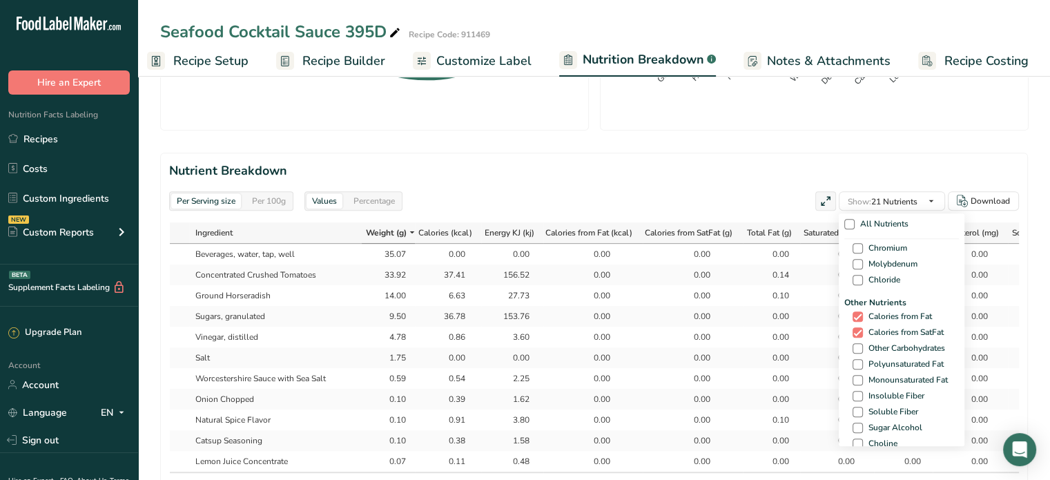
drag, startPoint x: 874, startPoint y: 342, endPoint x: 874, endPoint y: 354, distance: 11.7
click at [874, 343] on span "Other Carbohydrates" at bounding box center [904, 348] width 82 height 10
click at [861, 344] on input "Other Carbohydrates" at bounding box center [856, 348] width 9 height 9
checkbox input "true"
drag, startPoint x: 874, startPoint y: 355, endPoint x: 875, endPoint y: 365, distance: 9.7
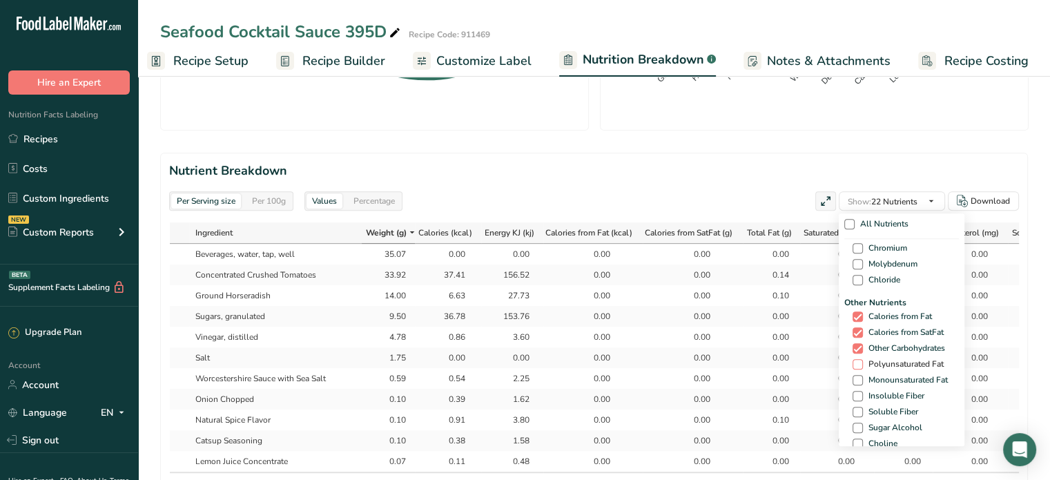
click at [874, 356] on div "Other Nutrients Calories from Fat Calories from SatFat Other Carbohydrates Poly…" at bounding box center [901, 477] width 115 height 362
click at [876, 368] on span "Polyunsaturated Fat" at bounding box center [903, 364] width 81 height 10
click at [861, 368] on input "Polyunsaturated Fat" at bounding box center [856, 364] width 9 height 9
checkbox input "true"
drag, startPoint x: 875, startPoint y: 380, endPoint x: 874, endPoint y: 388, distance: 7.6
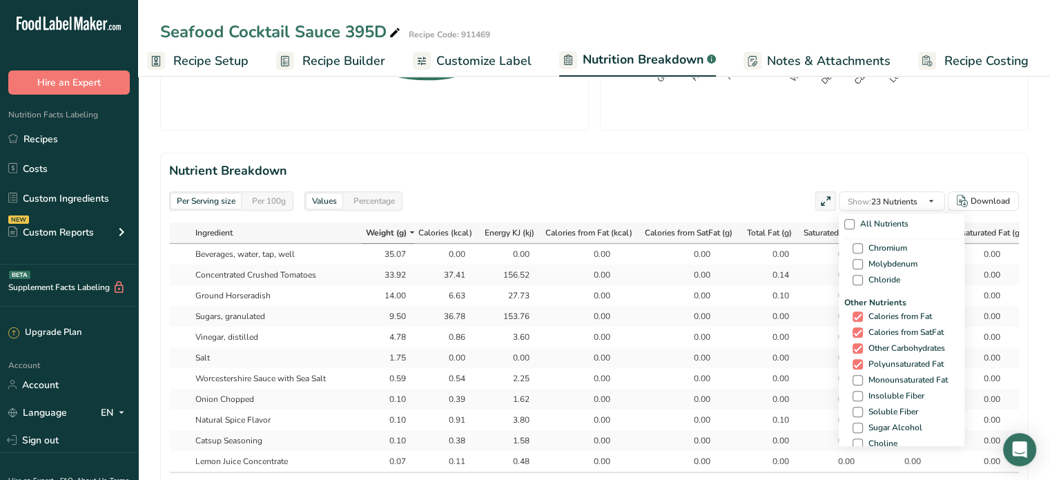
click at [874, 380] on span "Monounsaturated Fat" at bounding box center [905, 380] width 85 height 10
click at [861, 380] on input "Monounsaturated Fat" at bounding box center [856, 379] width 9 height 9
checkbox input "true"
click at [874, 394] on span "Insoluble Fiber" at bounding box center [893, 396] width 61 height 10
click at [861, 394] on input "Insoluble Fiber" at bounding box center [856, 395] width 9 height 9
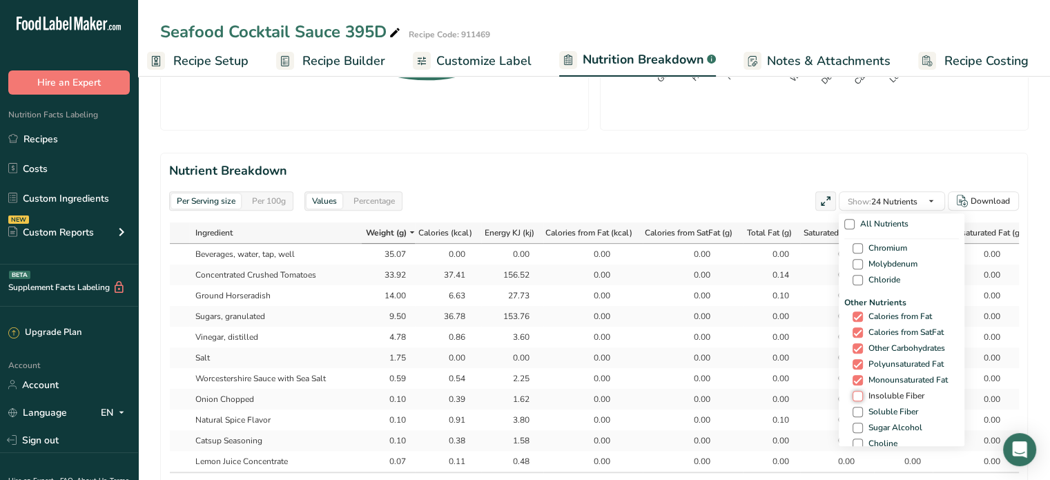
checkbox input "true"
click at [880, 409] on span "Soluble Fiber" at bounding box center [890, 411] width 55 height 10
click at [861, 409] on input "Soluble Fiber" at bounding box center [856, 411] width 9 height 9
checkbox input "true"
drag, startPoint x: 872, startPoint y: 393, endPoint x: 870, endPoint y: 409, distance: 16.0
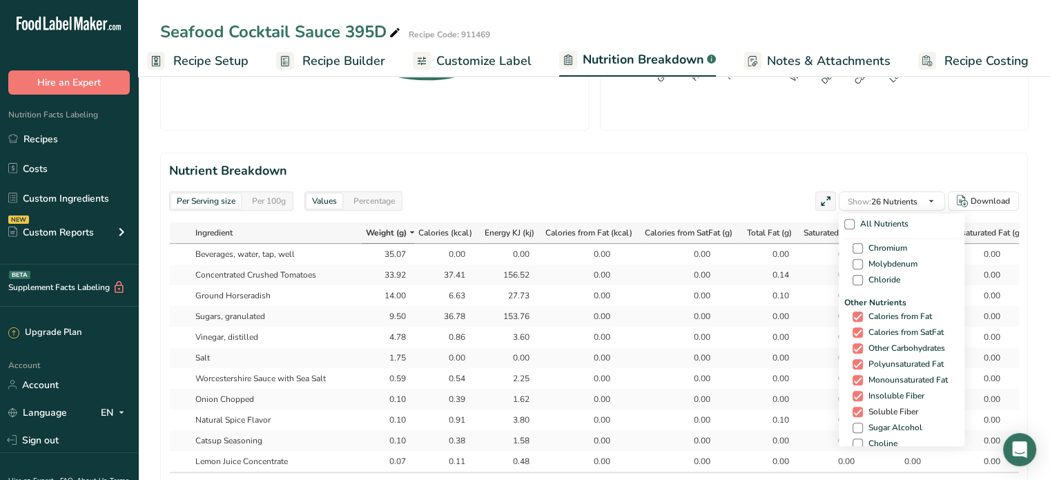
click at [872, 394] on span "Insoluble Fiber" at bounding box center [893, 396] width 61 height 10
click at [861, 394] on input "Insoluble Fiber" at bounding box center [856, 395] width 9 height 9
checkbox input "false"
click at [871, 413] on span "Soluble Fiber" at bounding box center [890, 411] width 55 height 10
click at [861, 413] on input "Soluble Fiber" at bounding box center [856, 411] width 9 height 9
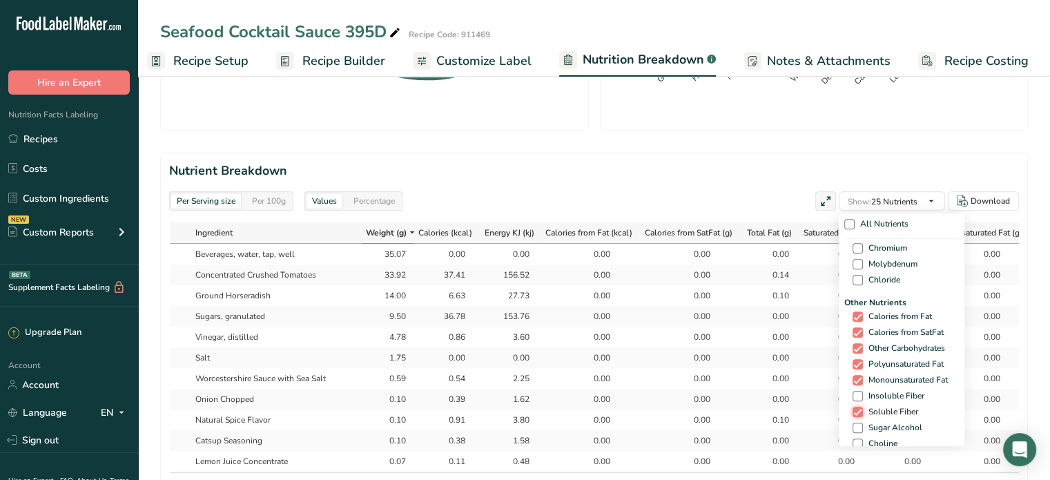
checkbox input "false"
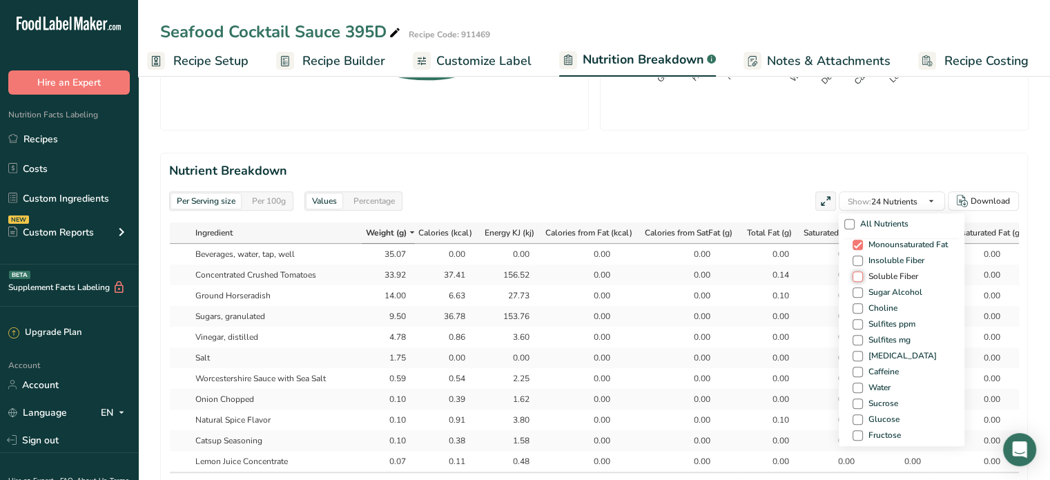
scroll to position [828, 0]
click at [856, 386] on span at bounding box center [857, 385] width 10 height 10
click at [856, 386] on input "Water" at bounding box center [856, 384] width 9 height 9
checkbox input "true"
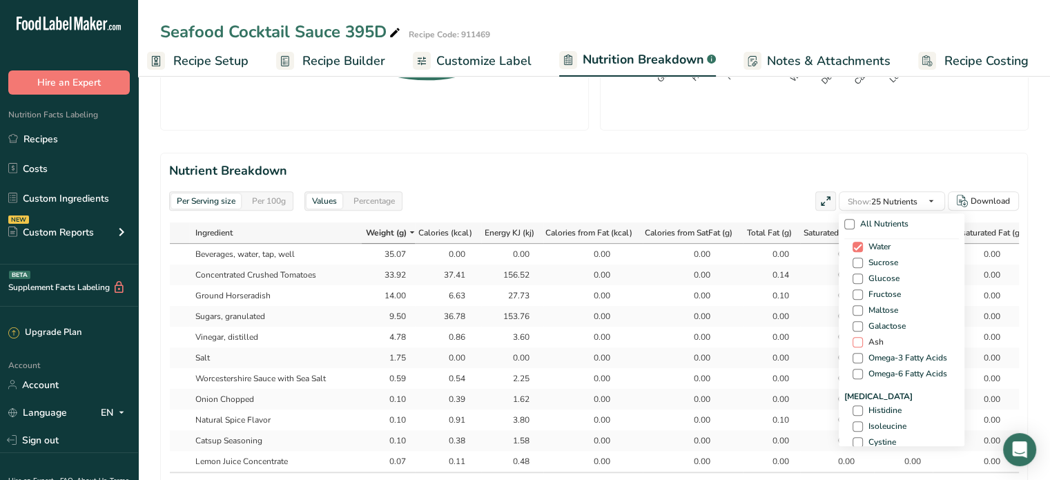
click at [852, 339] on span at bounding box center [857, 342] width 10 height 10
click at [852, 339] on input "Ash" at bounding box center [856, 341] width 9 height 9
checkbox input "true"
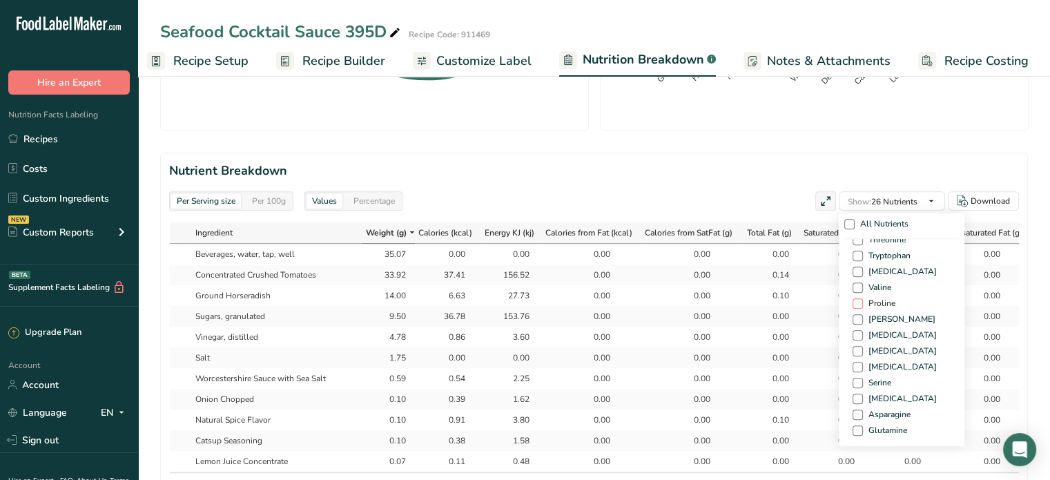
scroll to position [1176, 0]
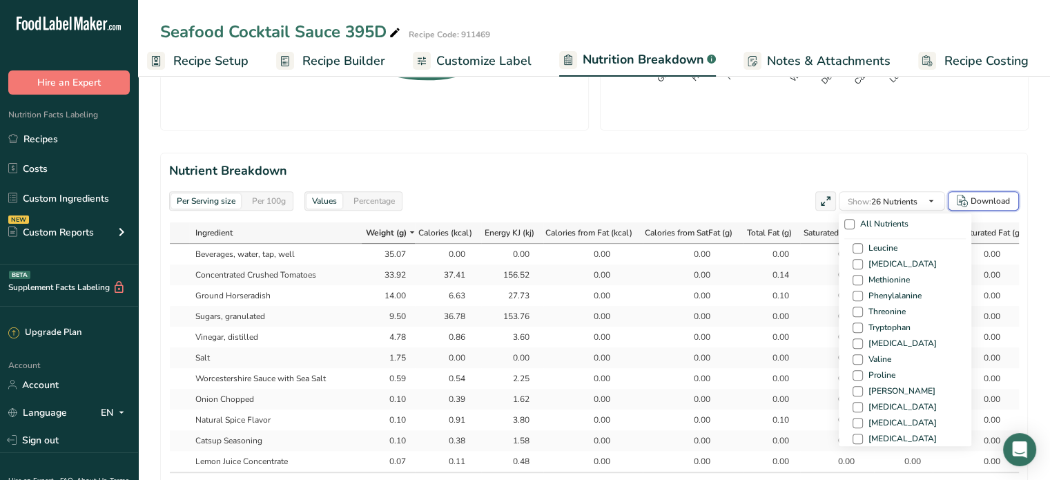
click at [997, 204] on div "Download" at bounding box center [989, 201] width 39 height 12
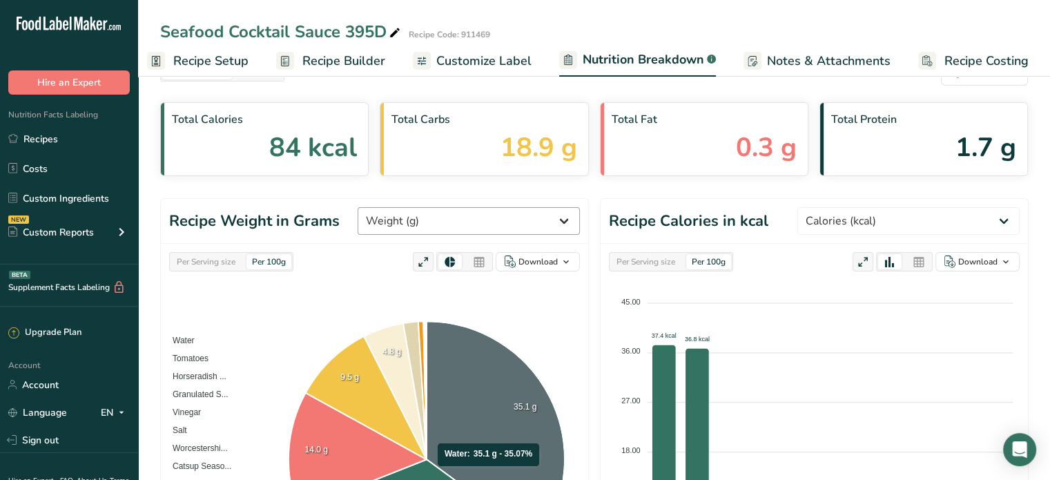
scroll to position [0, 0]
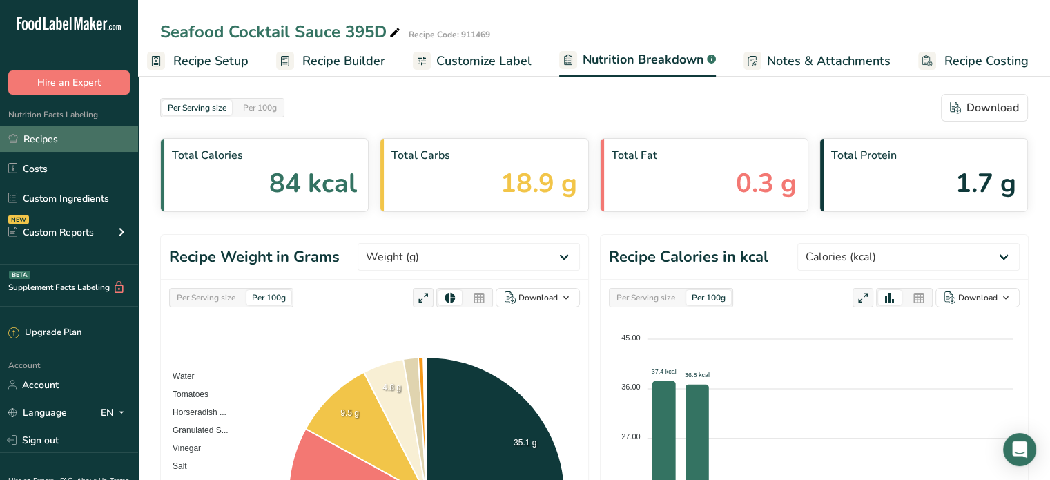
click at [47, 136] on link "Recipes" at bounding box center [69, 139] width 138 height 26
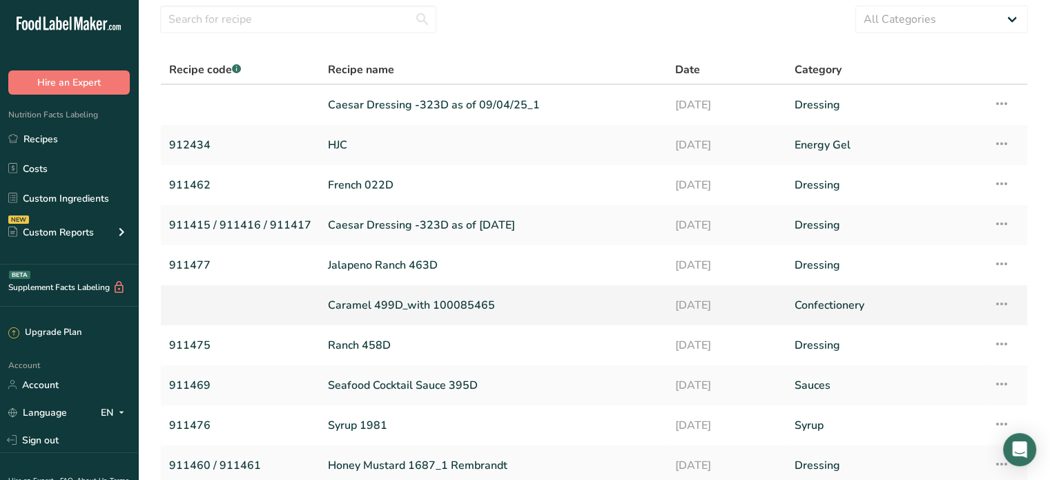
scroll to position [163, 0]
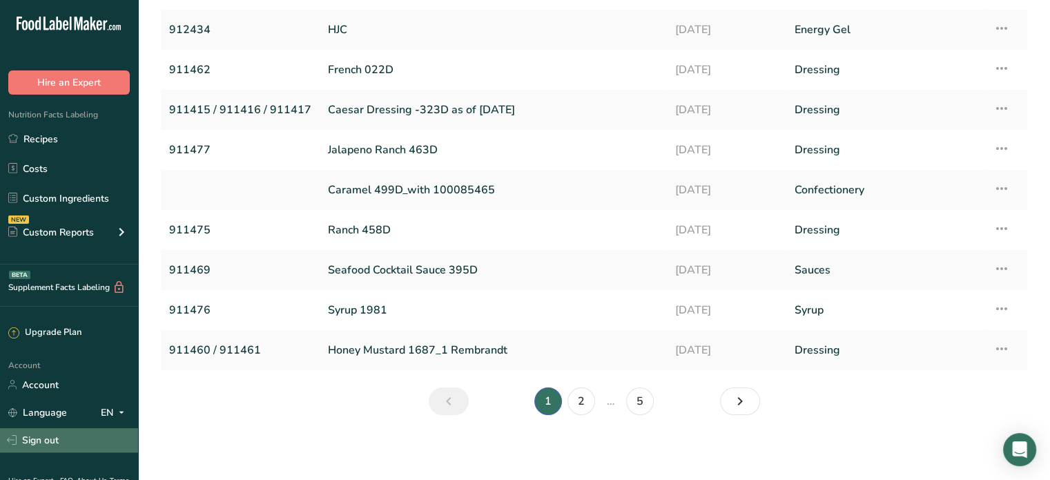
click at [41, 442] on link "Sign out" at bounding box center [69, 440] width 138 height 24
